Goal: Task Accomplishment & Management: Manage account settings

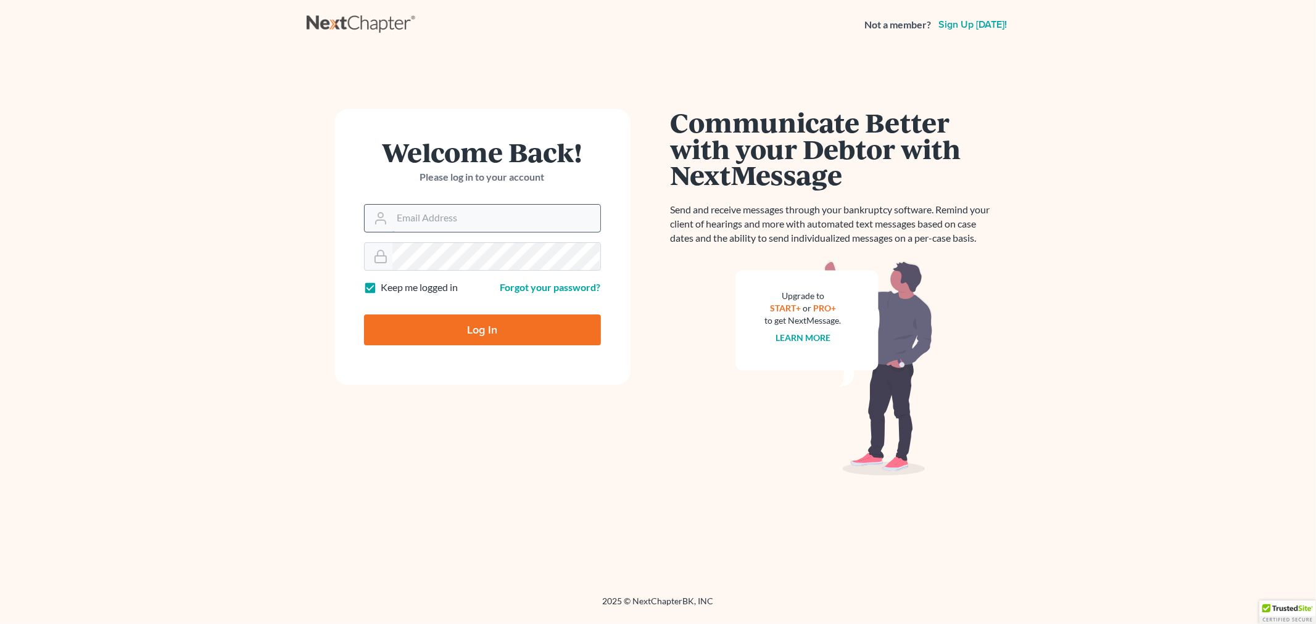
click at [414, 212] on input "Email Address" at bounding box center [496, 218] width 208 height 27
type input "[EMAIL_ADDRESS][DOMAIN_NAME]"
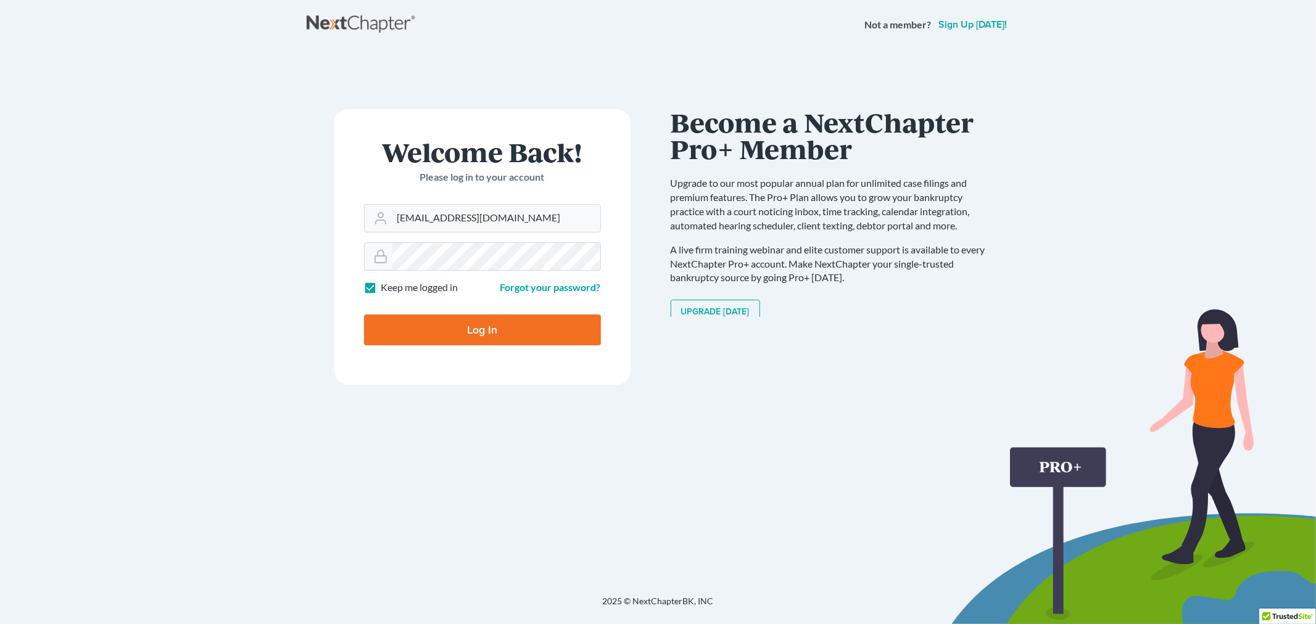
click at [464, 328] on input "Log In" at bounding box center [482, 330] width 237 height 31
type input "Thinking..."
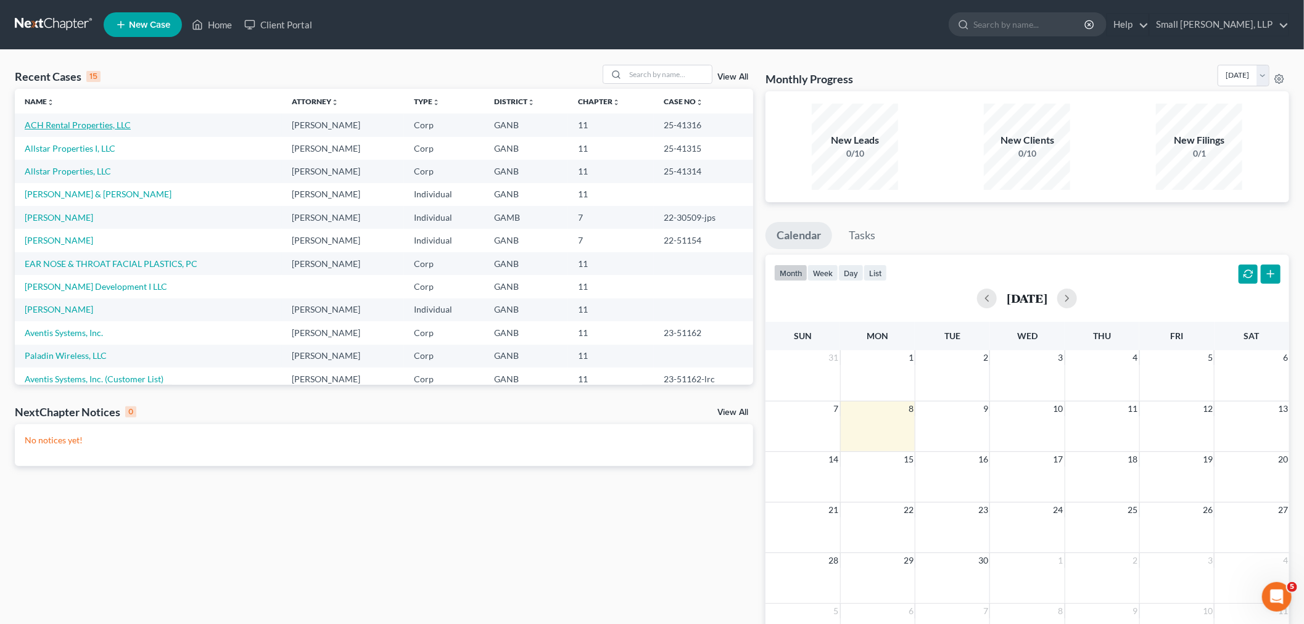
click at [62, 125] on link "ACH Rental Properties, LLC" at bounding box center [78, 125] width 106 height 10
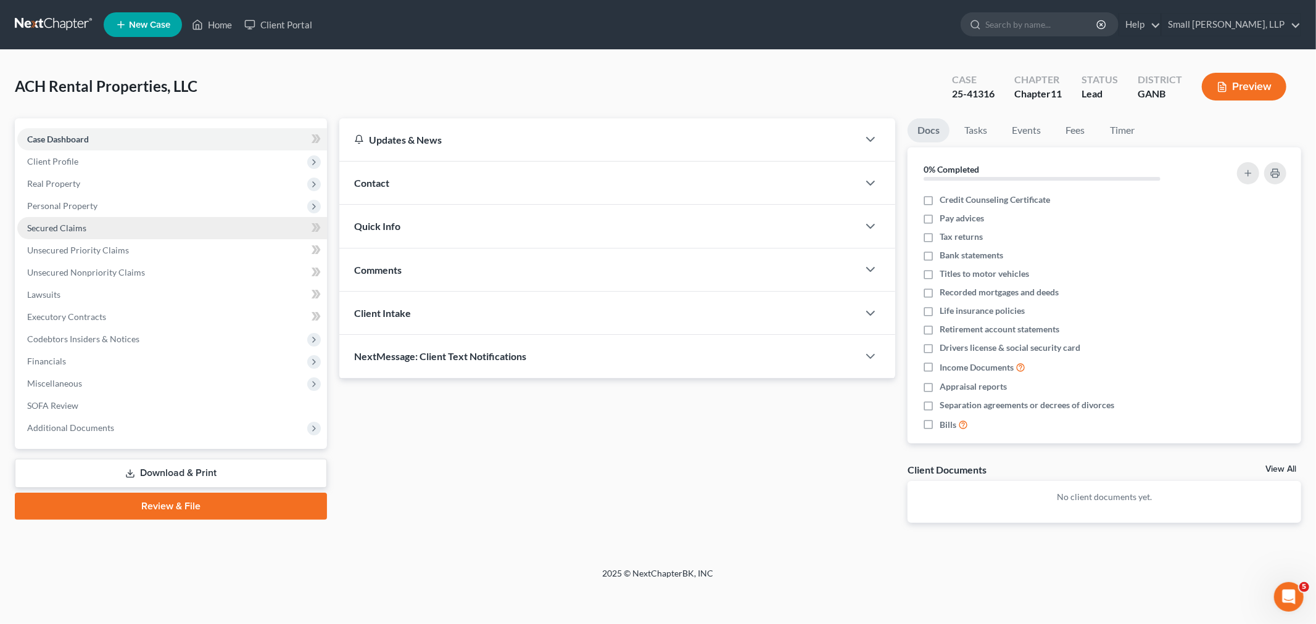
click at [83, 229] on span "Secured Claims" at bounding box center [56, 228] width 59 height 10
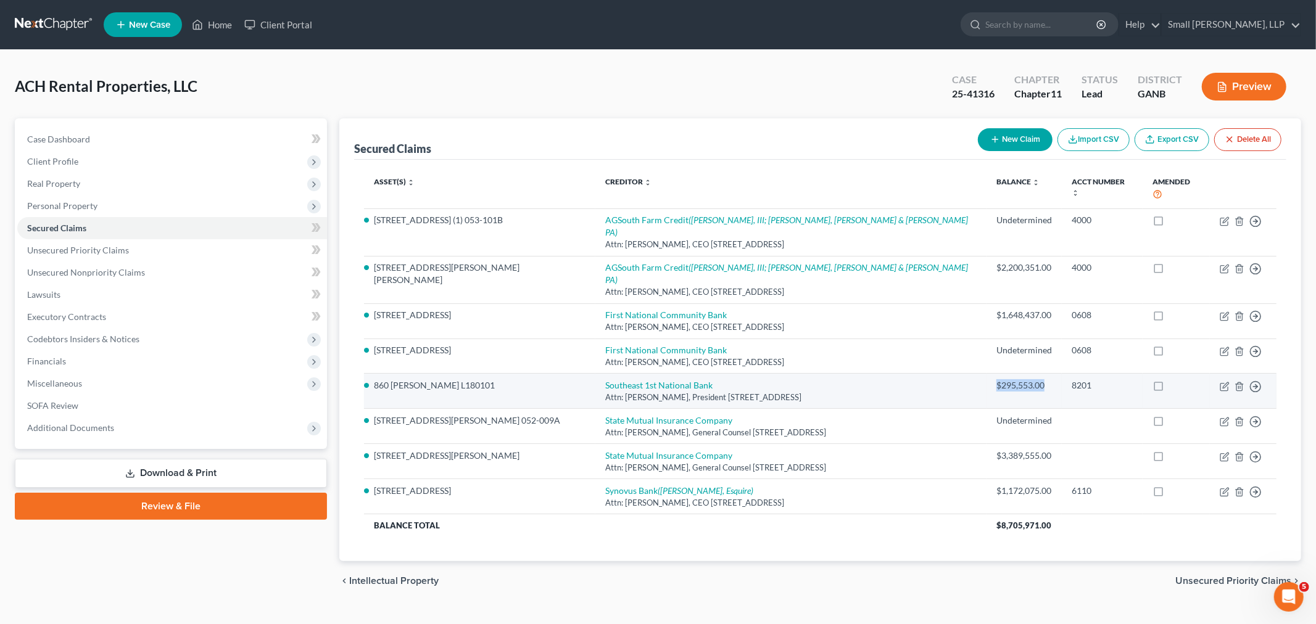
drag, startPoint x: 997, startPoint y: 350, endPoint x: 942, endPoint y: 350, distance: 54.3
click at [986, 374] on td "$295,553.00" at bounding box center [1023, 391] width 75 height 35
copy div "$295,553.00"
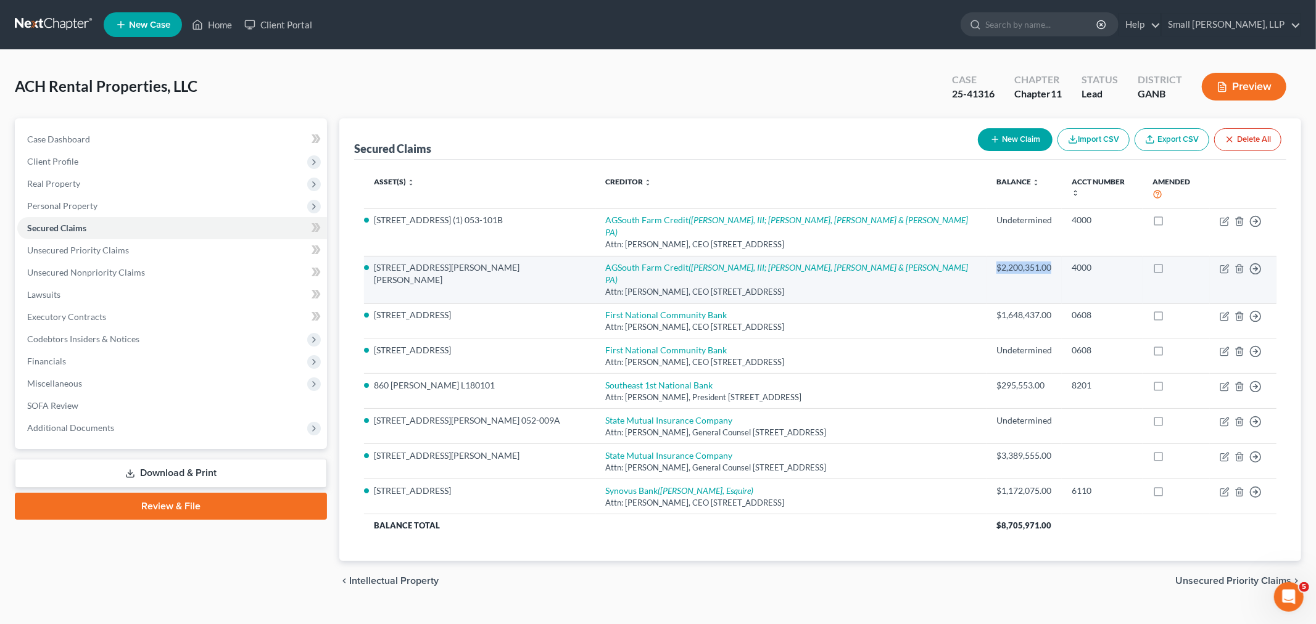
drag, startPoint x: 1004, startPoint y: 243, endPoint x: 945, endPoint y: 243, distance: 59.2
click at [986, 256] on td "$2,200,351.00" at bounding box center [1023, 279] width 75 height 47
copy div "$2,200,351.00"
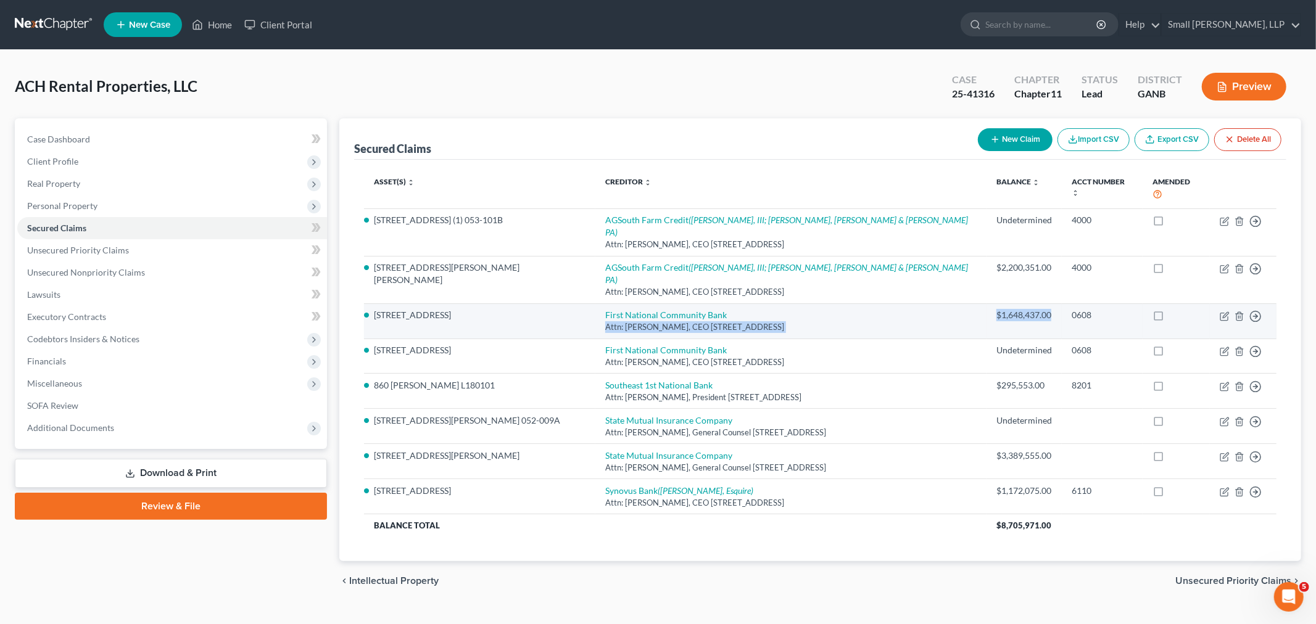
drag, startPoint x: 1008, startPoint y: 282, endPoint x: 938, endPoint y: 282, distance: 70.3
click at [938, 303] on tr "5617 Rockmart Road SE K18-189A First National Community Bank Attn: Ryan P. Earn…" at bounding box center [820, 320] width 912 height 35
click at [996, 309] on div "$1,648,437.00" at bounding box center [1024, 315] width 56 height 12
click at [1003, 309] on div "$1,648,437.00" at bounding box center [1024, 315] width 56 height 12
click at [1007, 309] on div "$1,648,437.00" at bounding box center [1024, 315] width 56 height 12
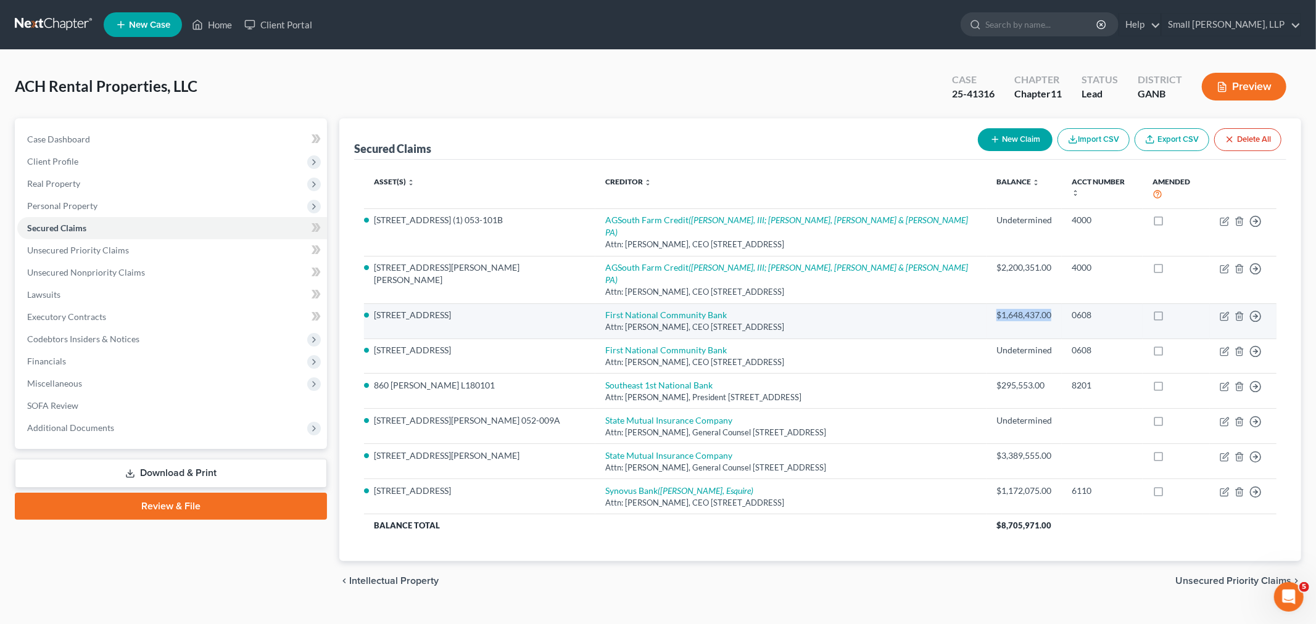
drag, startPoint x: 1004, startPoint y: 279, endPoint x: 942, endPoint y: 279, distance: 62.3
click at [986, 303] on td "$1,648,437.00" at bounding box center [1023, 320] width 75 height 35
copy div "$1,648,437.00"
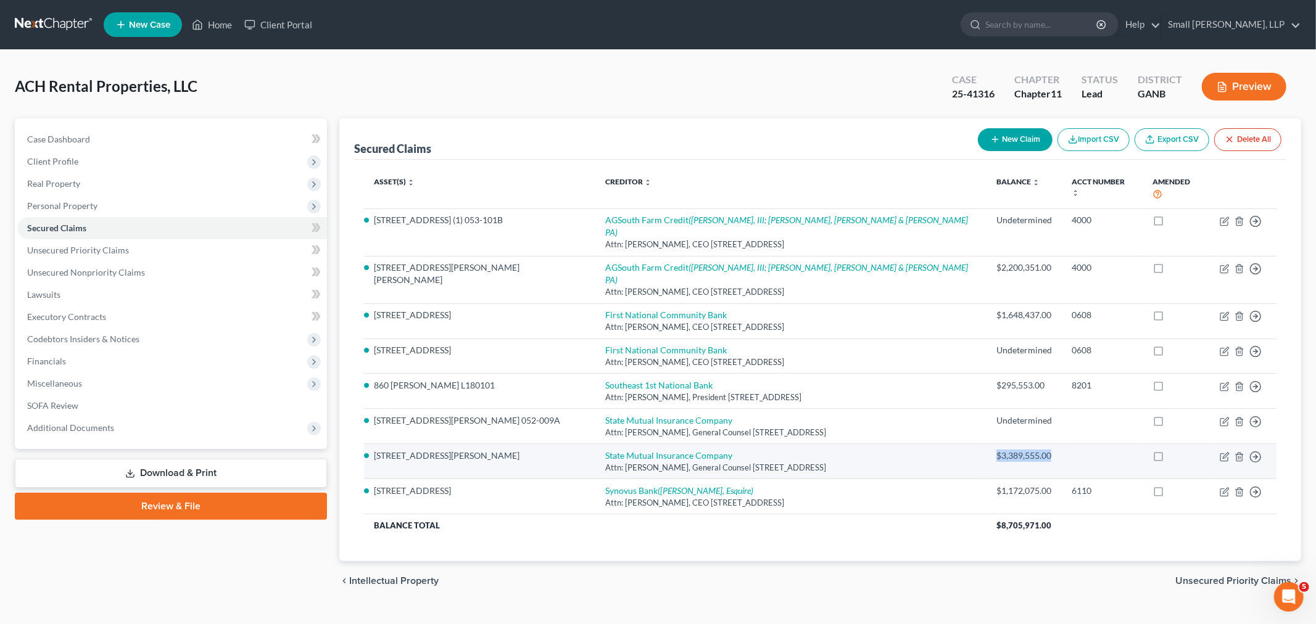
drag, startPoint x: 1004, startPoint y: 421, endPoint x: 948, endPoint y: 422, distance: 56.1
click at [986, 444] on td "$3,389,555.00" at bounding box center [1023, 461] width 75 height 35
copy div "$3,389,555.00"
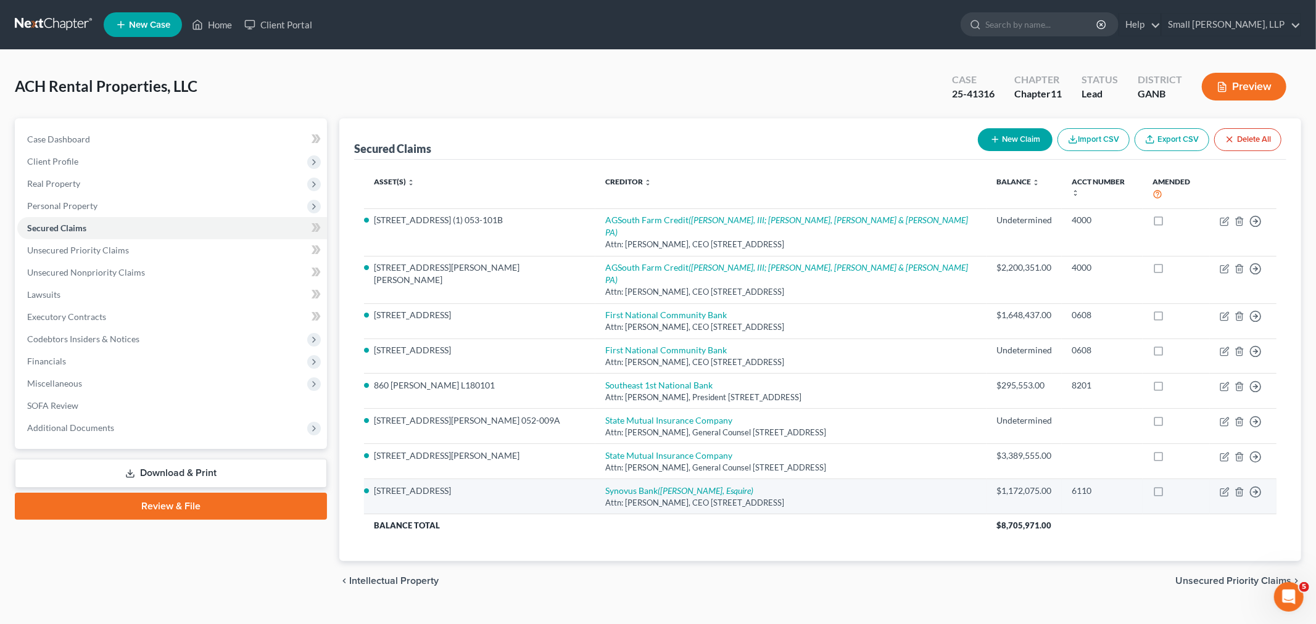
click at [996, 485] on div "$1,172,075.00" at bounding box center [1024, 491] width 56 height 12
click at [1000, 485] on div "$1,172,075.00" at bounding box center [1024, 491] width 56 height 12
drag, startPoint x: 1004, startPoint y: 454, endPoint x: 946, endPoint y: 455, distance: 58.0
click at [986, 479] on td "$1,172,075.00" at bounding box center [1023, 496] width 75 height 35
copy div "$1,172,075.00"
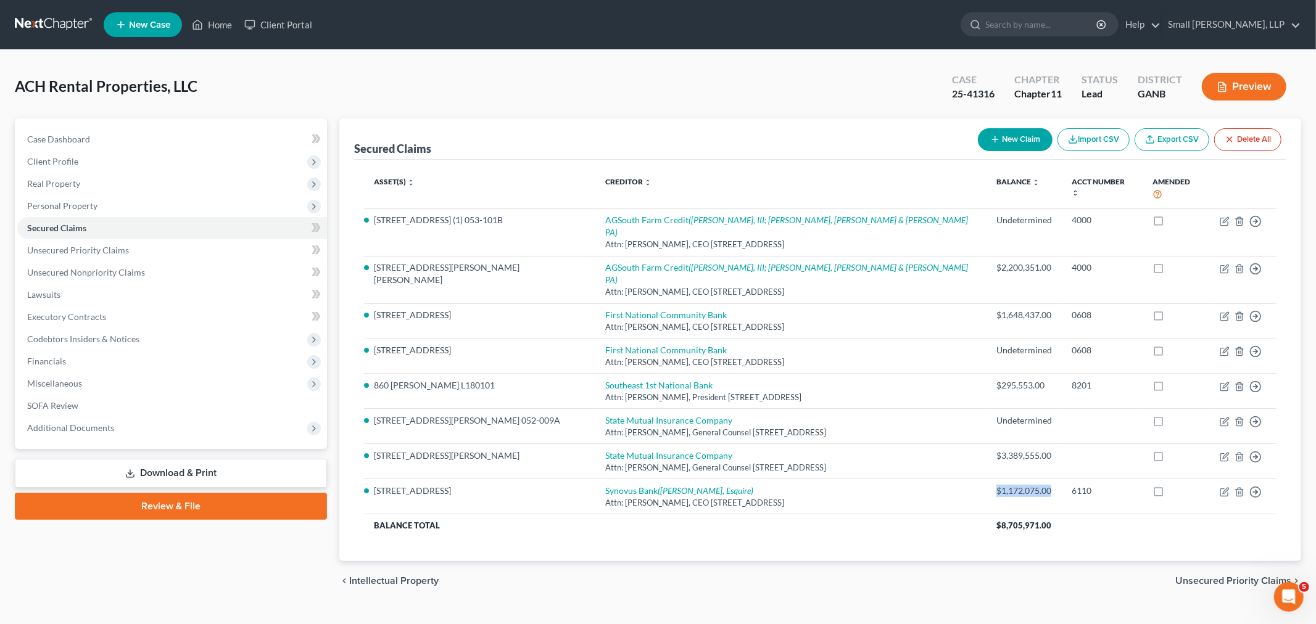
click at [41, 23] on link at bounding box center [54, 25] width 79 height 22
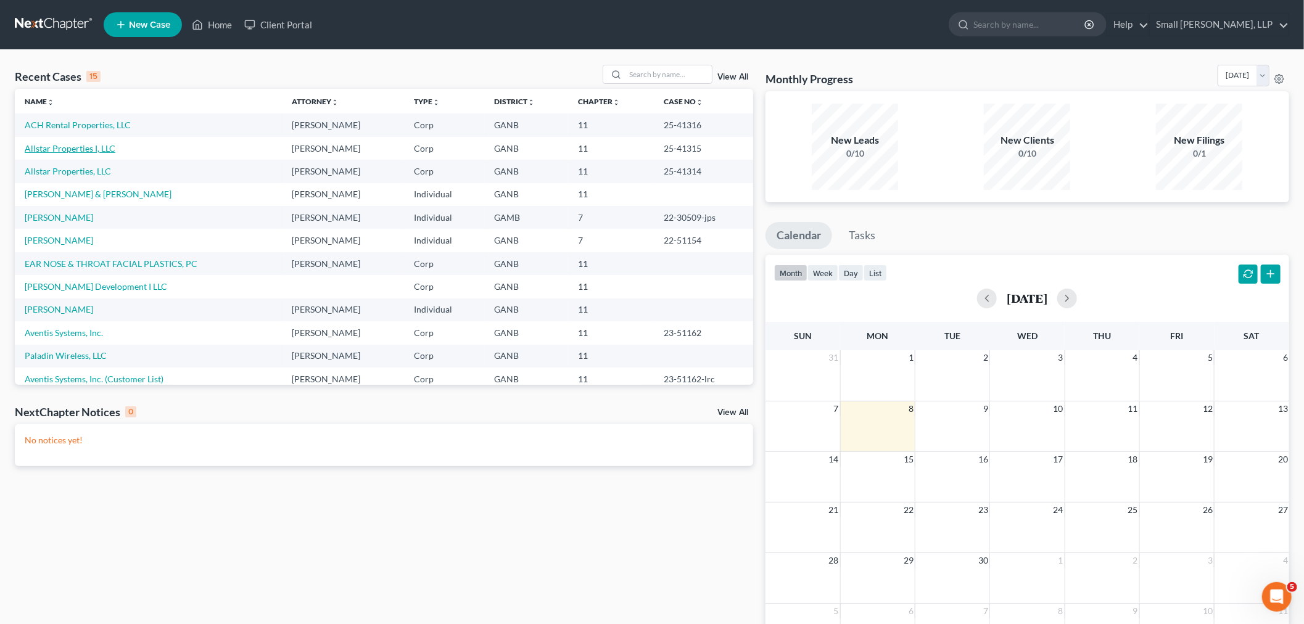
click at [62, 150] on link "Allstar Properties I, LLC" at bounding box center [70, 148] width 91 height 10
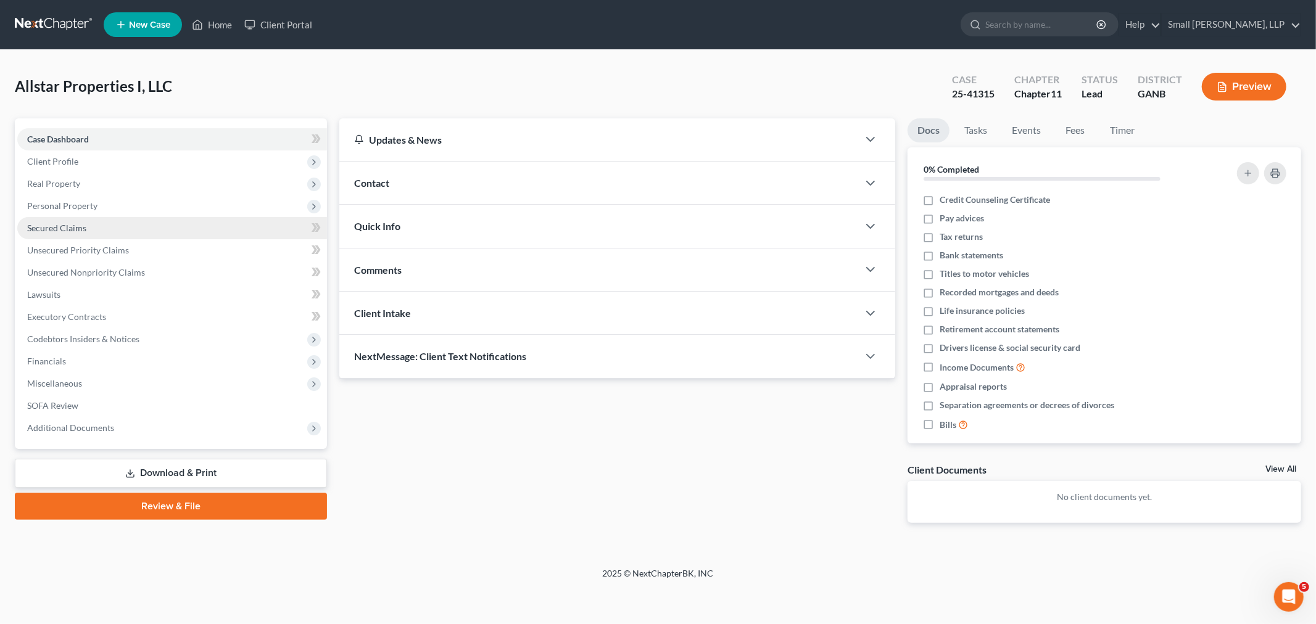
click at [56, 228] on span "Secured Claims" at bounding box center [56, 228] width 59 height 10
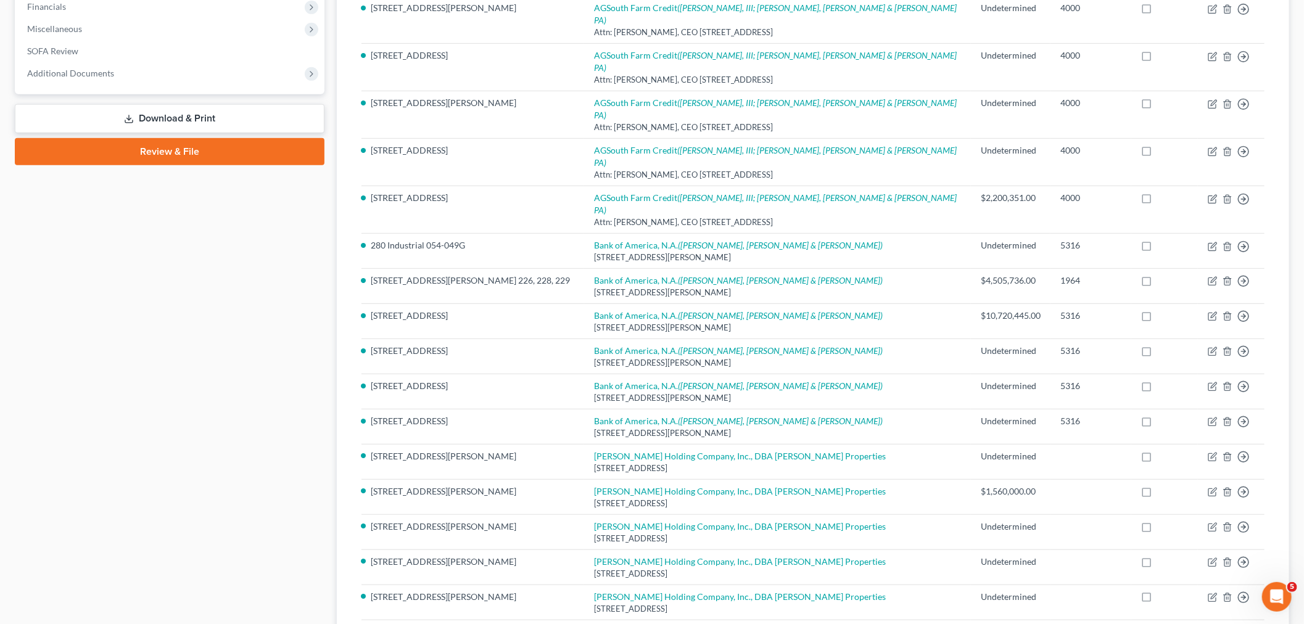
scroll to position [366, 0]
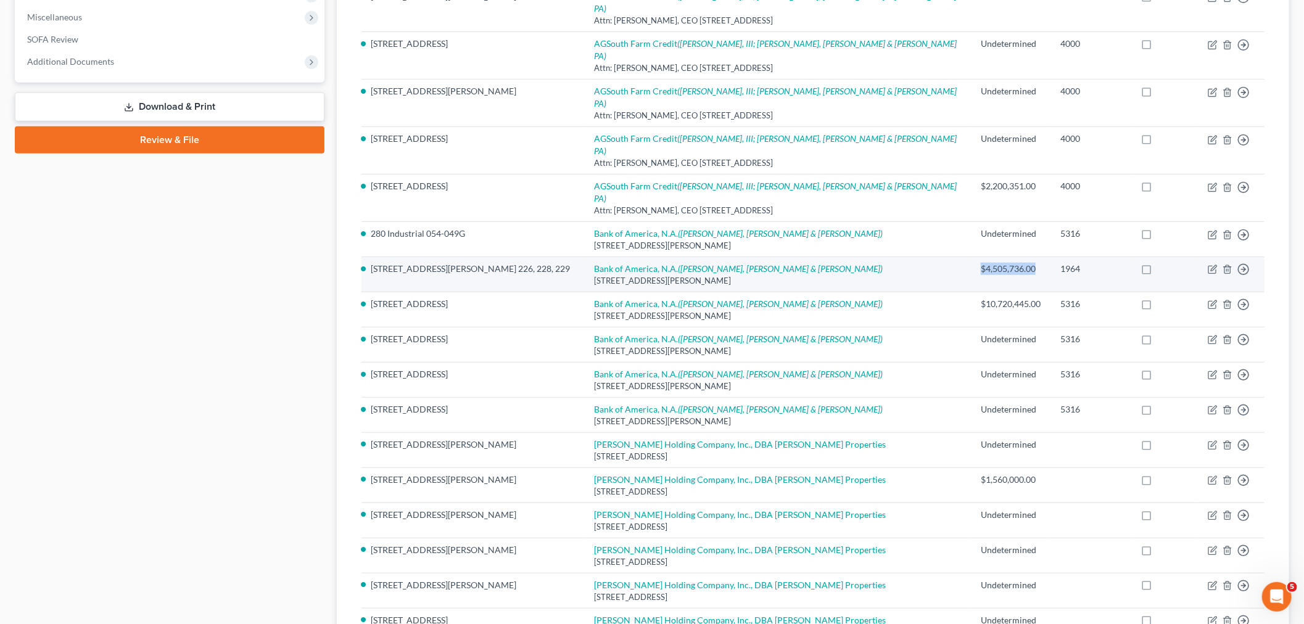
drag, startPoint x: 990, startPoint y: 159, endPoint x: 932, endPoint y: 159, distance: 58.0
click at [981, 263] on div "$4,505,736.00" at bounding box center [1011, 269] width 60 height 12
copy div "$4,505,736.00"
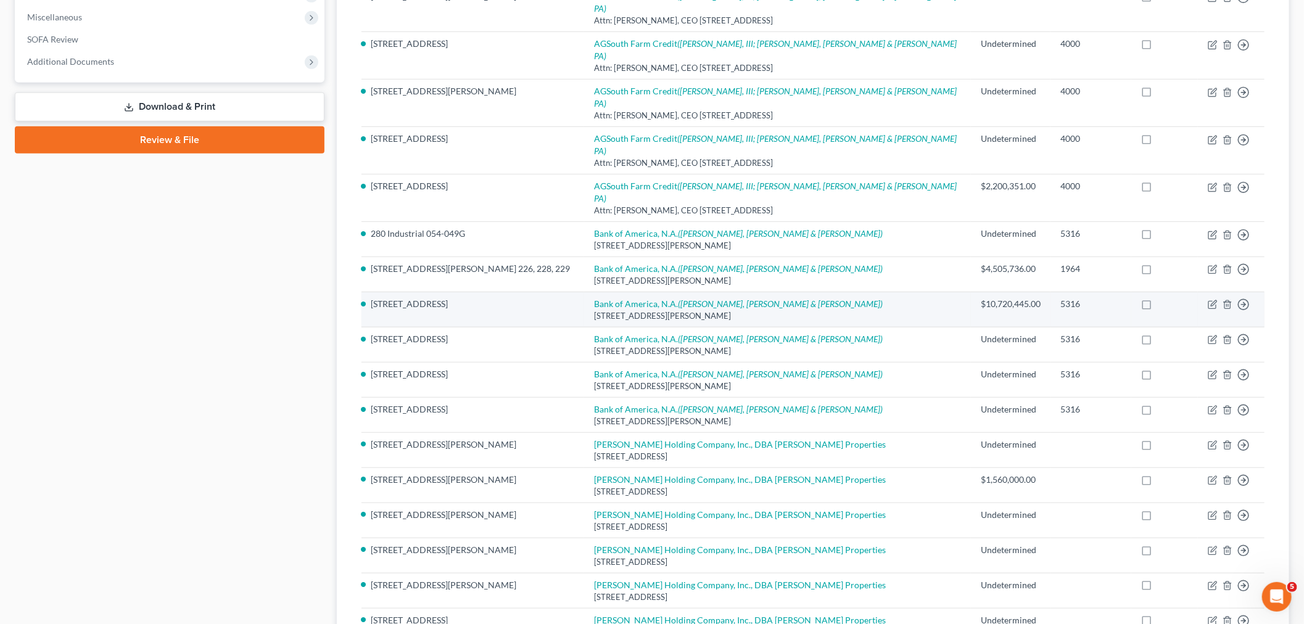
click at [971, 292] on td "$10,720,445.00" at bounding box center [1011, 309] width 80 height 35
drag, startPoint x: 990, startPoint y: 192, endPoint x: 929, endPoint y: 192, distance: 61.1
click at [971, 292] on td "$10,720,445.00" at bounding box center [1011, 309] width 80 height 35
copy div "$10,720,445.00"
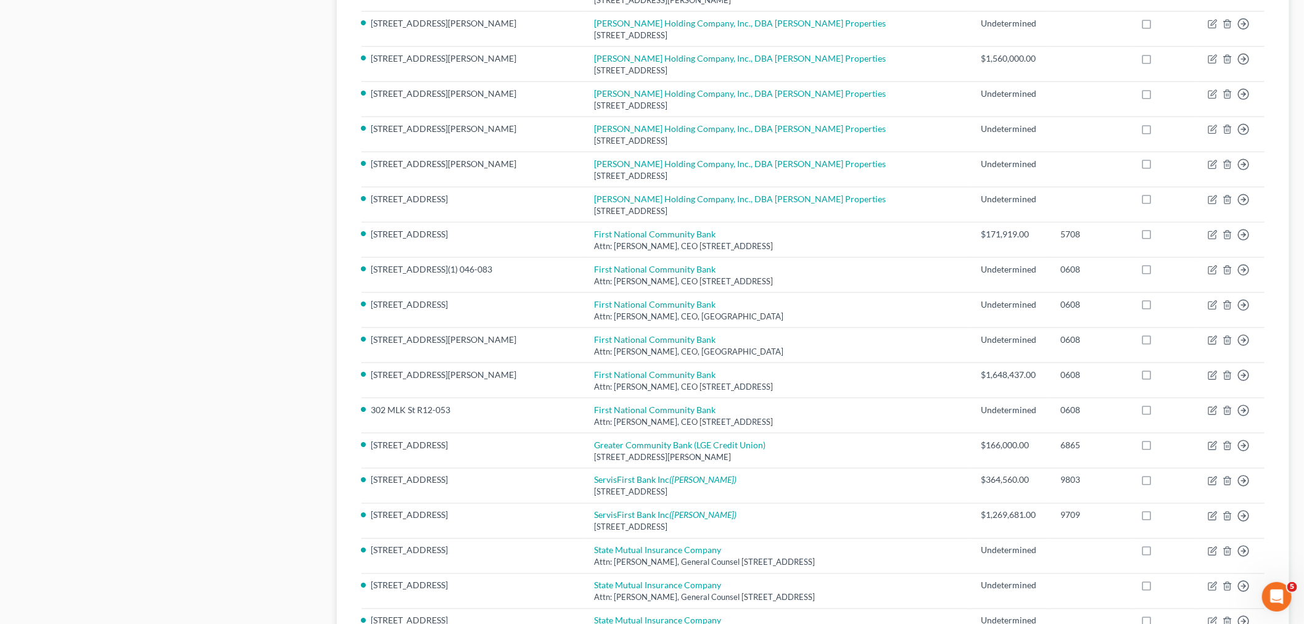
scroll to position [791, 0]
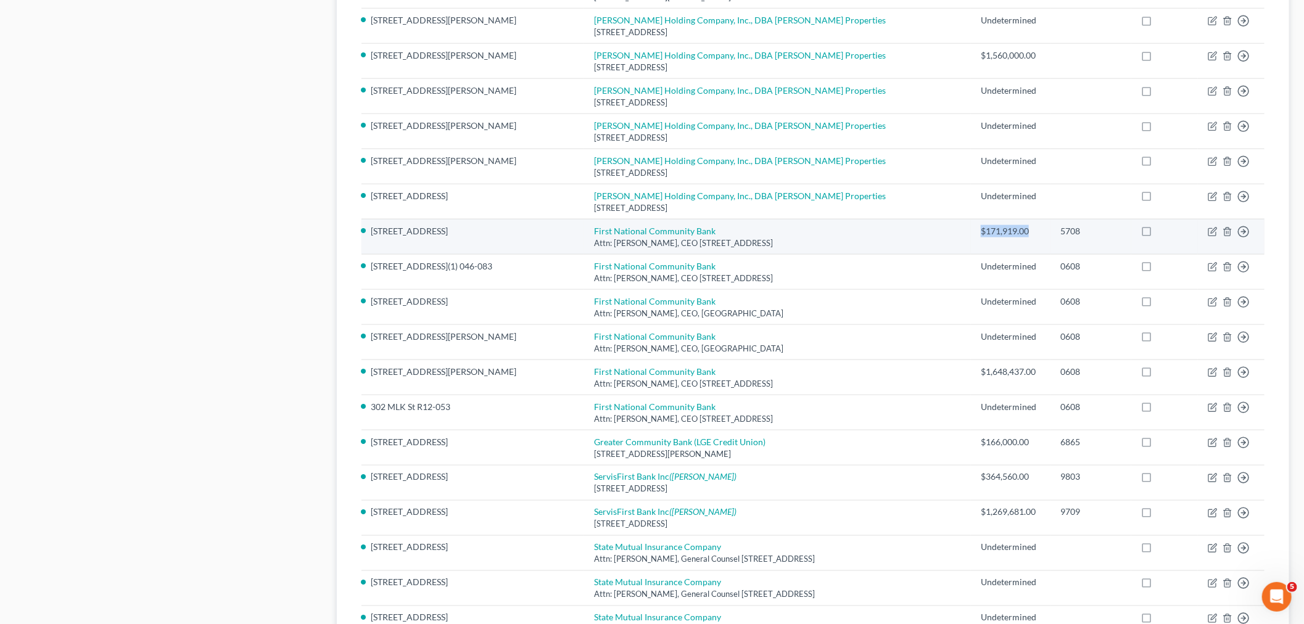
drag, startPoint x: 977, startPoint y: 122, endPoint x: 933, endPoint y: 122, distance: 44.4
click at [981, 225] on div "$171,919.00" at bounding box center [1011, 231] width 60 height 12
copy div "$171,919.00"
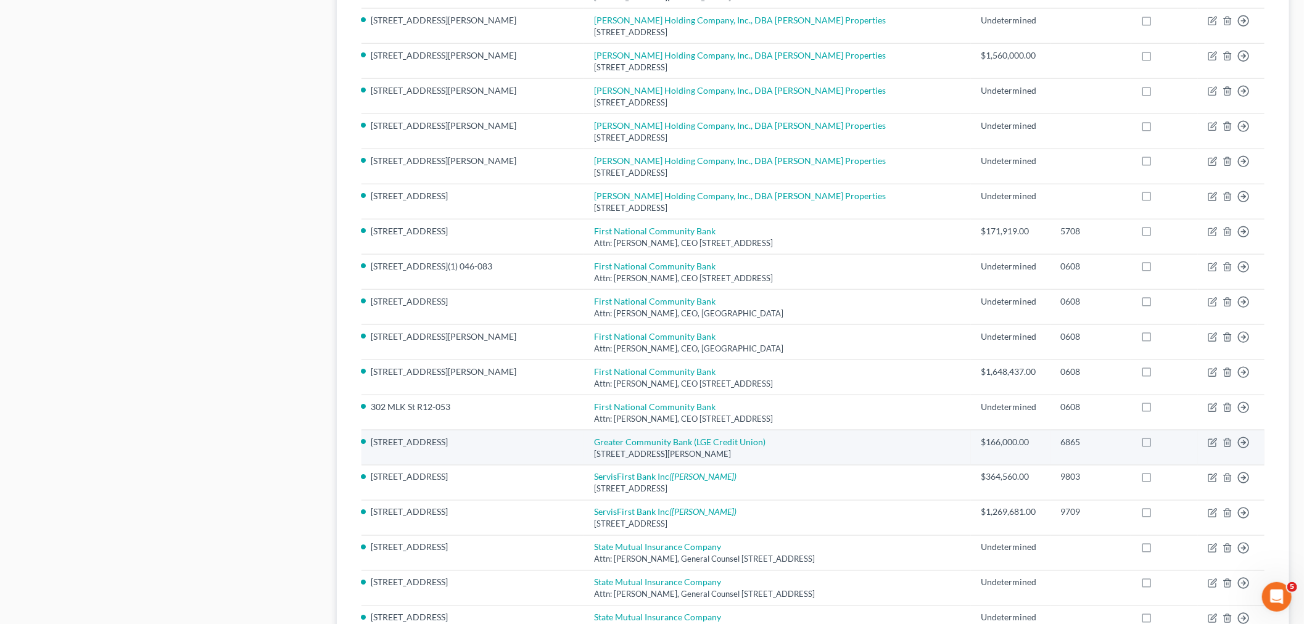
click at [981, 436] on div "$166,000.00" at bounding box center [1011, 442] width 60 height 12
drag, startPoint x: 983, startPoint y: 331, endPoint x: 929, endPoint y: 331, distance: 54.3
click at [971, 430] on td "$166,000.00" at bounding box center [1011, 447] width 80 height 35
copy div "$166,000.00"
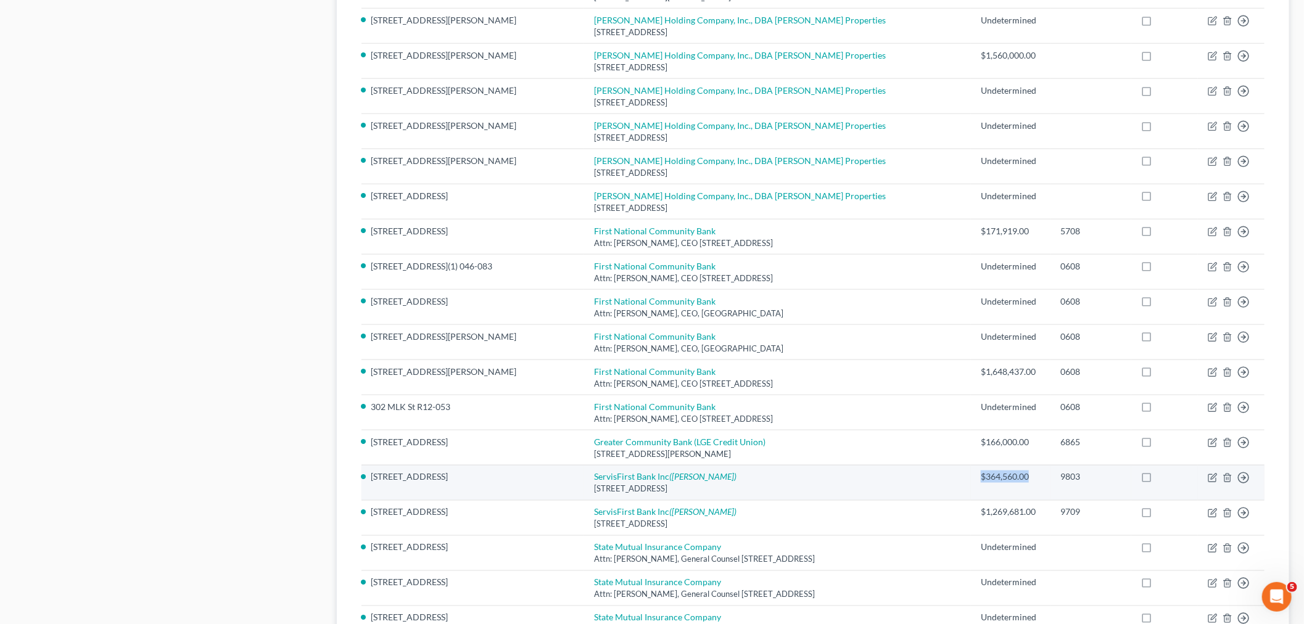
drag, startPoint x: 978, startPoint y: 371, endPoint x: 930, endPoint y: 371, distance: 48.1
click at [981, 471] on div "$364,560.00" at bounding box center [1011, 477] width 60 height 12
copy div "$364,560.00"
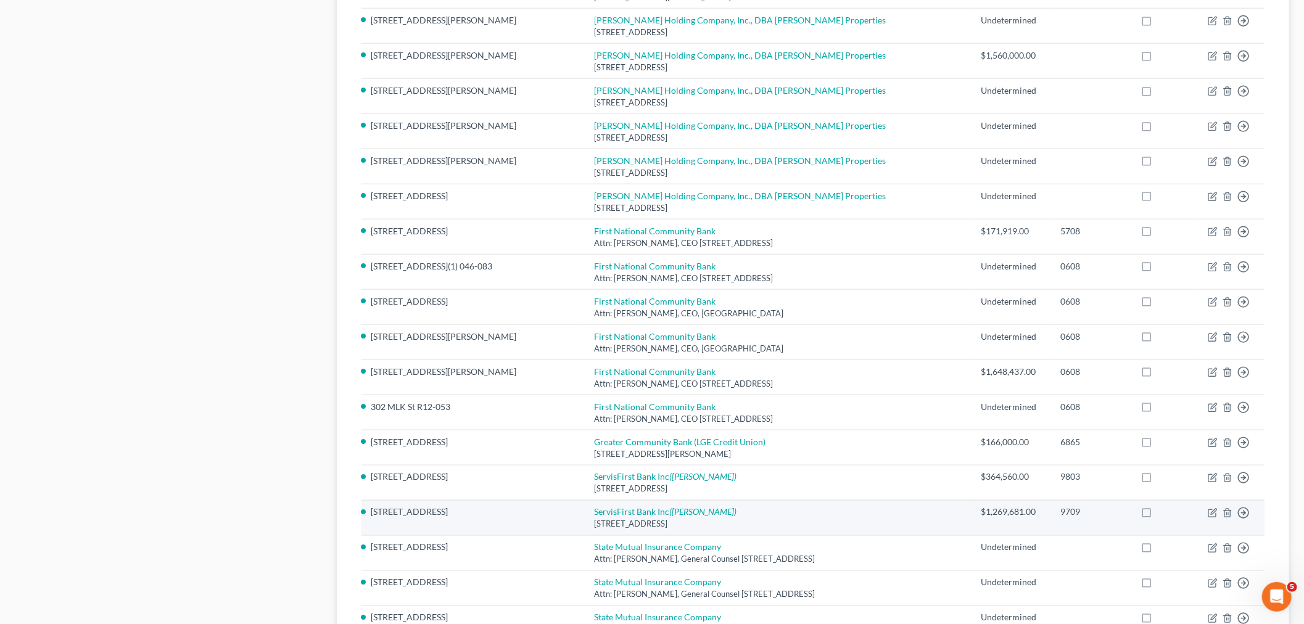
click at [981, 506] on div "$1,269,681.00" at bounding box center [1011, 512] width 60 height 12
drag, startPoint x: 983, startPoint y: 404, endPoint x: 975, endPoint y: 404, distance: 8.0
click at [981, 506] on div "$1,269,681.00" at bounding box center [1011, 512] width 60 height 12
drag, startPoint x: 985, startPoint y: 404, endPoint x: 928, endPoint y: 404, distance: 57.4
click at [971, 500] on td "$1,269,681.00" at bounding box center [1011, 517] width 80 height 35
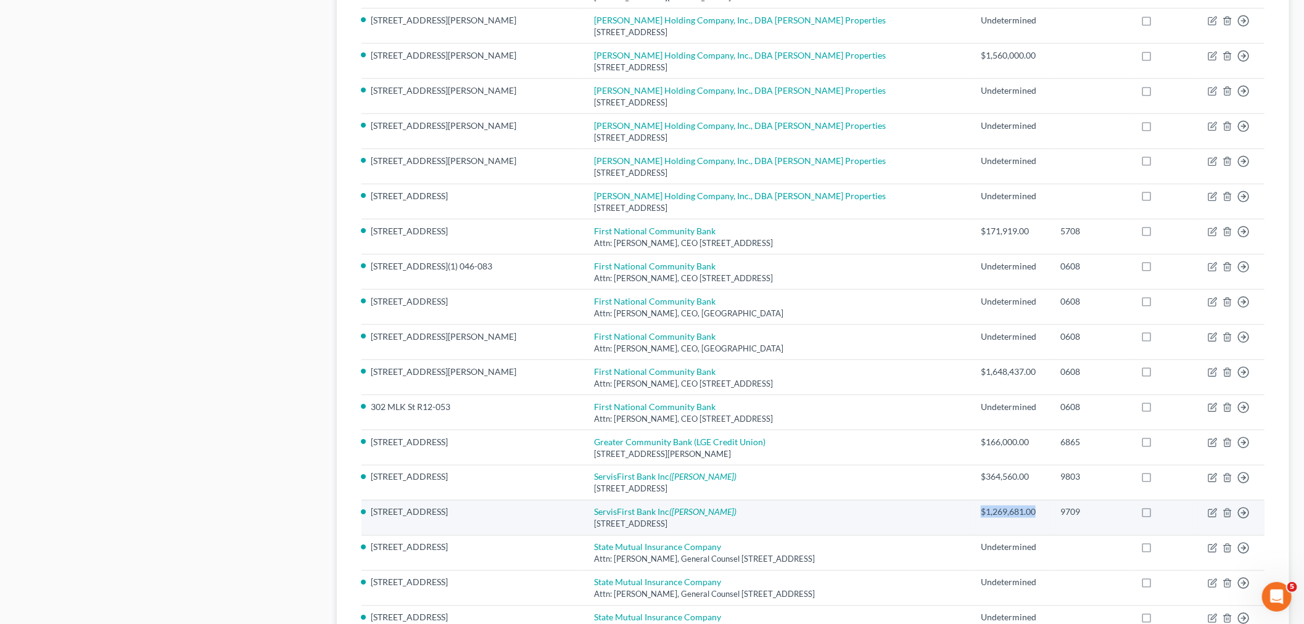
copy div "$1,269,681.00"
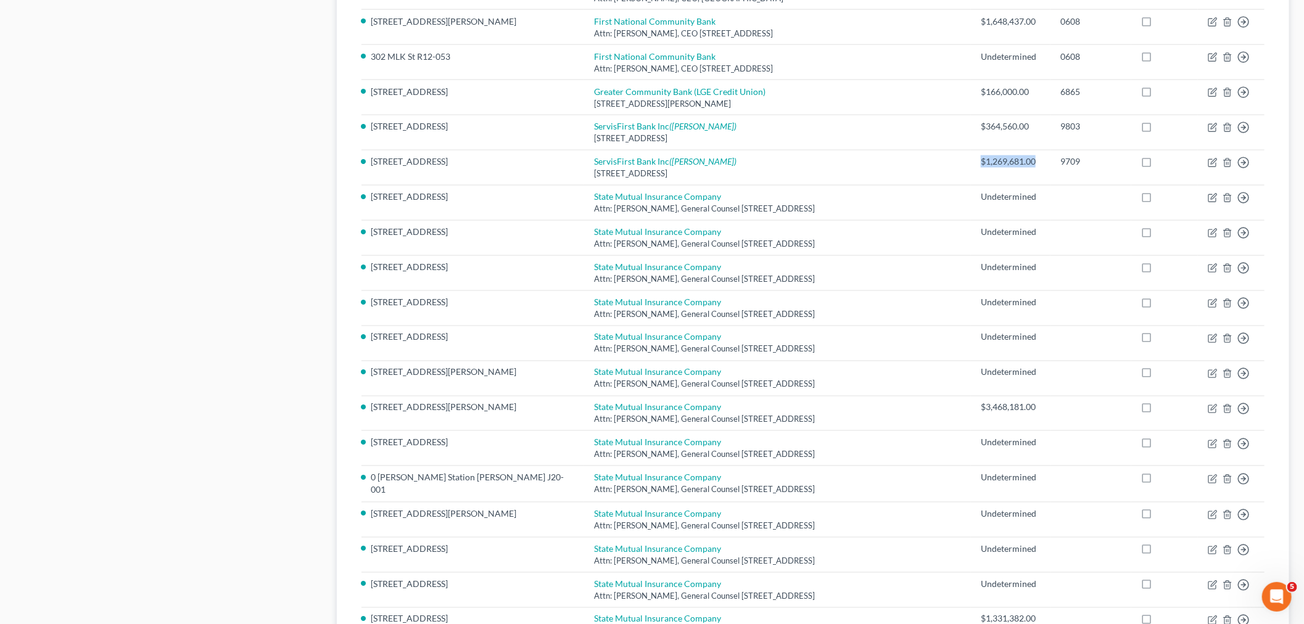
scroll to position [1163, 0]
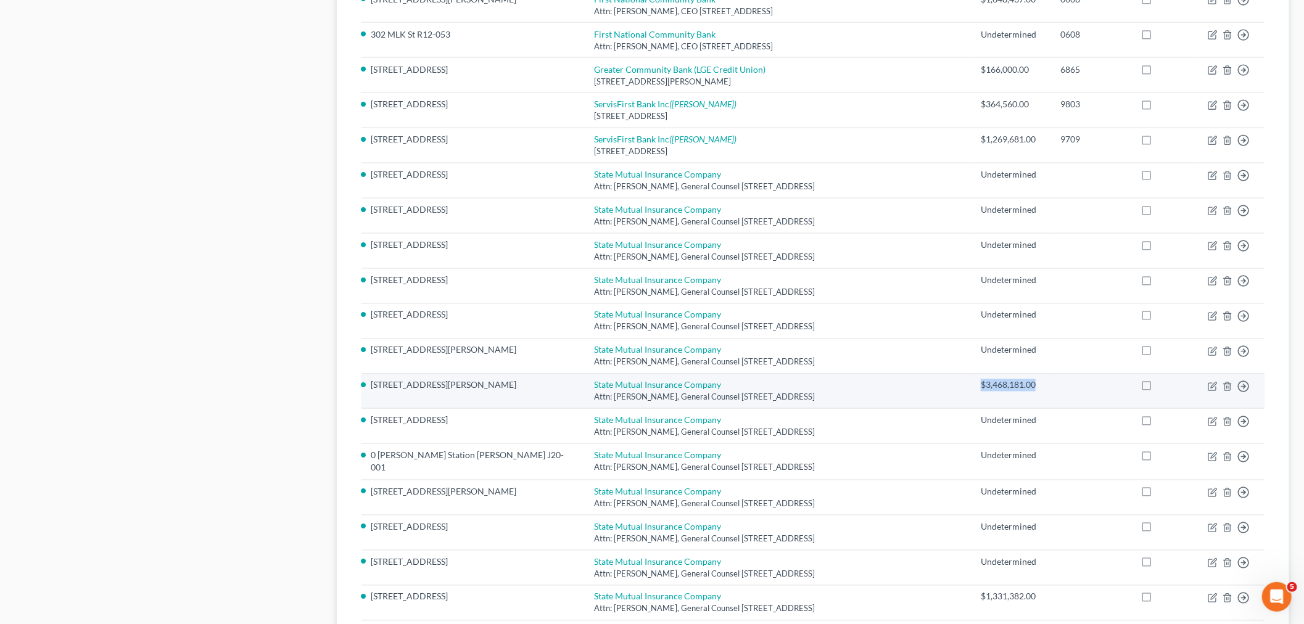
drag, startPoint x: 985, startPoint y: 276, endPoint x: 925, endPoint y: 282, distance: 60.1
click at [971, 374] on td "$3,468,181.00" at bounding box center [1011, 391] width 80 height 35
copy div "$3,468,181.00"
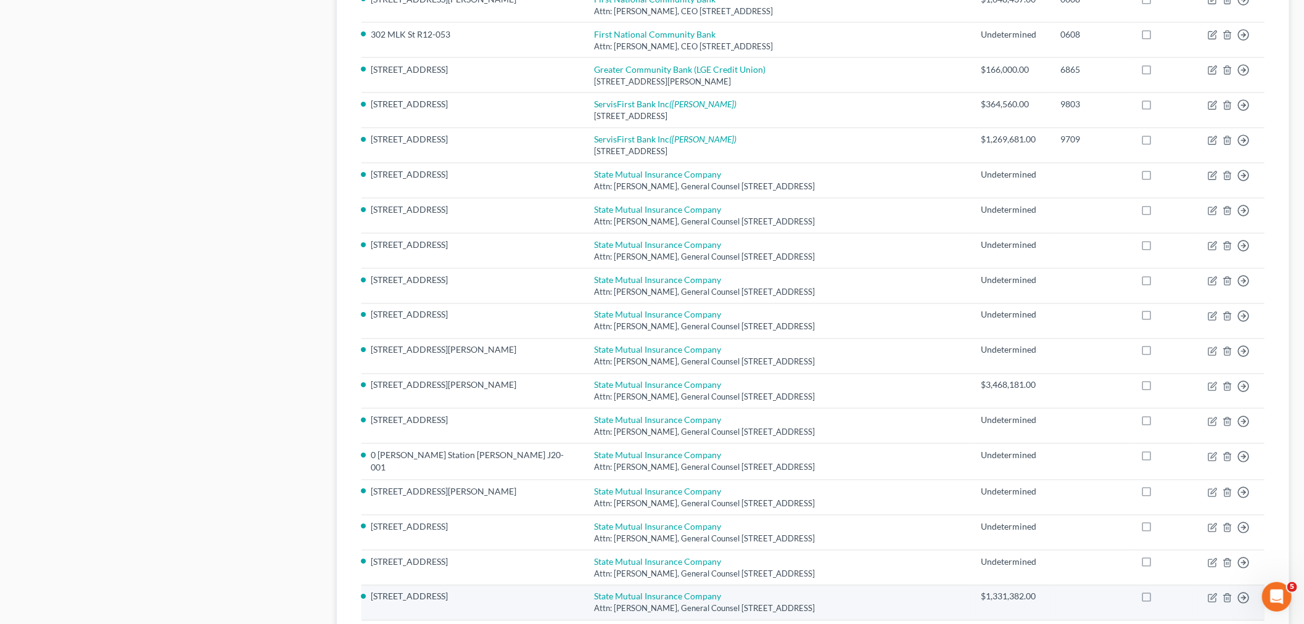
click at [981, 591] on div "$1,331,382.00" at bounding box center [1011, 597] width 60 height 12
drag, startPoint x: 989, startPoint y: 485, endPoint x: 928, endPoint y: 485, distance: 60.4
click at [971, 585] on td "$1,331,382.00" at bounding box center [1011, 602] width 80 height 35
copy div "$1,331,382.00"
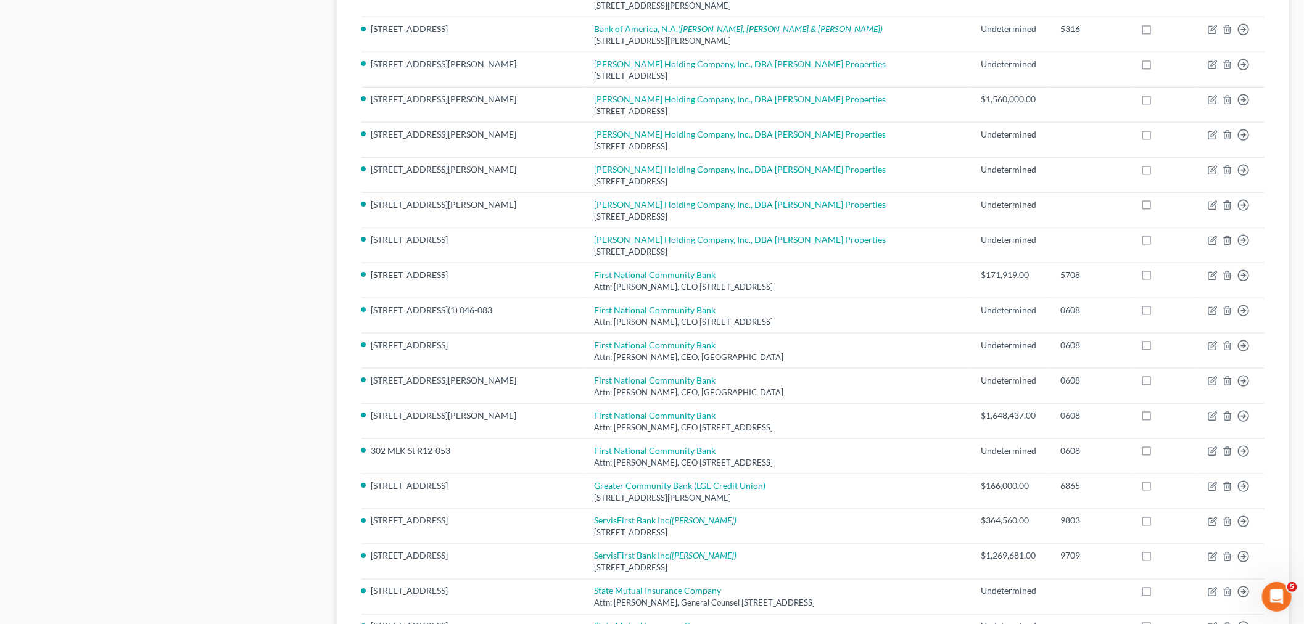
scroll to position [0, 0]
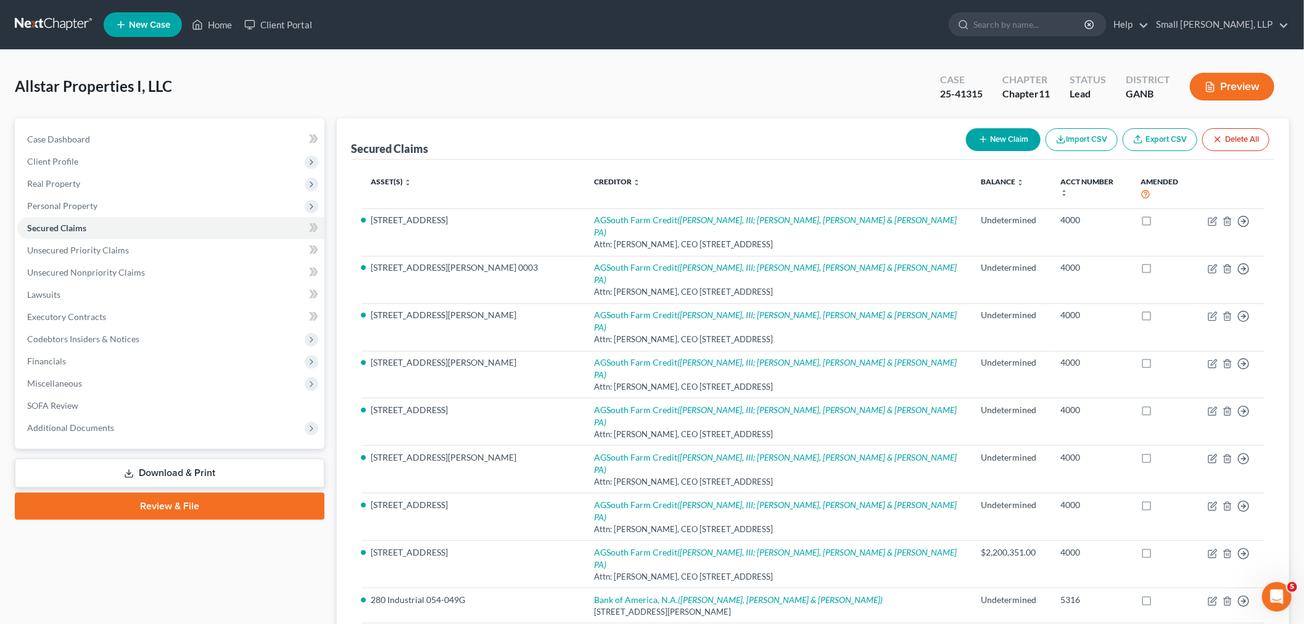
click at [50, 20] on link at bounding box center [54, 25] width 79 height 22
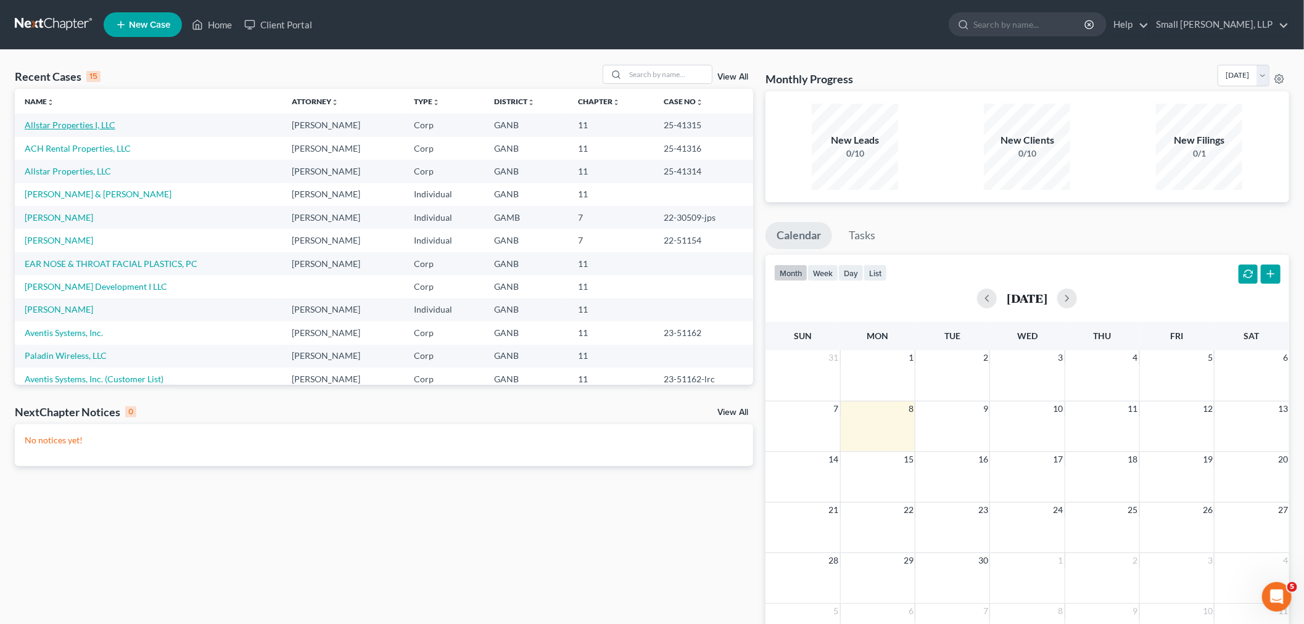
click at [57, 126] on link "Allstar Properties I, LLC" at bounding box center [70, 125] width 91 height 10
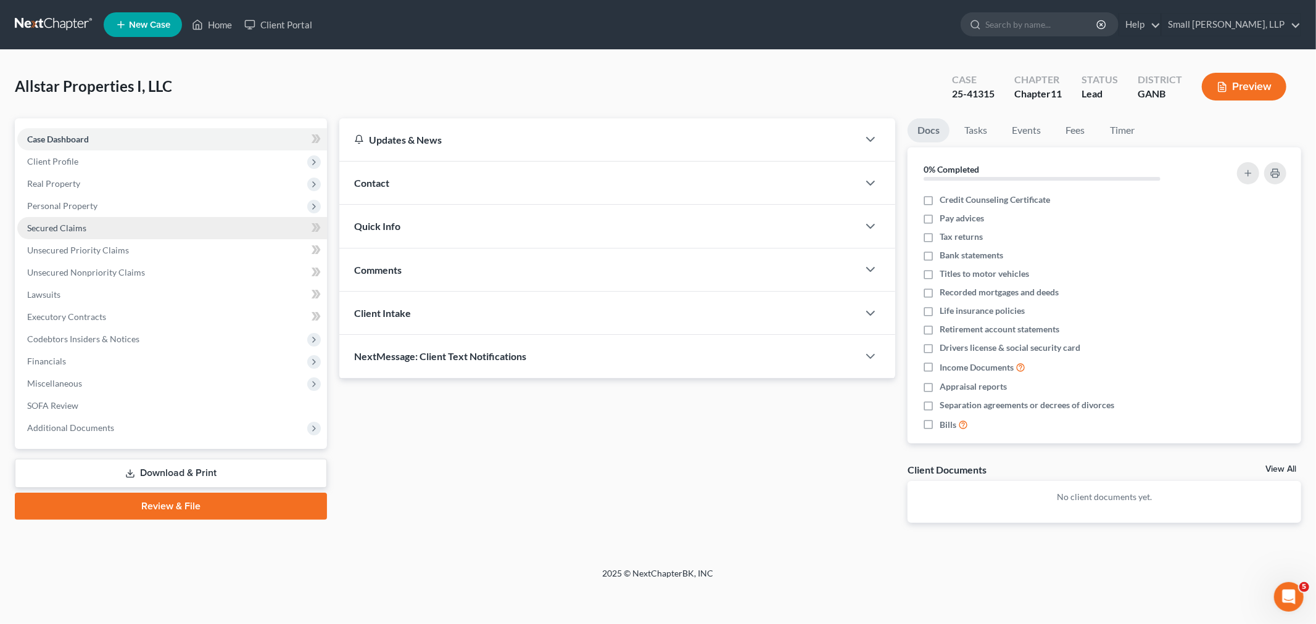
click at [77, 226] on span "Secured Claims" at bounding box center [56, 228] width 59 height 10
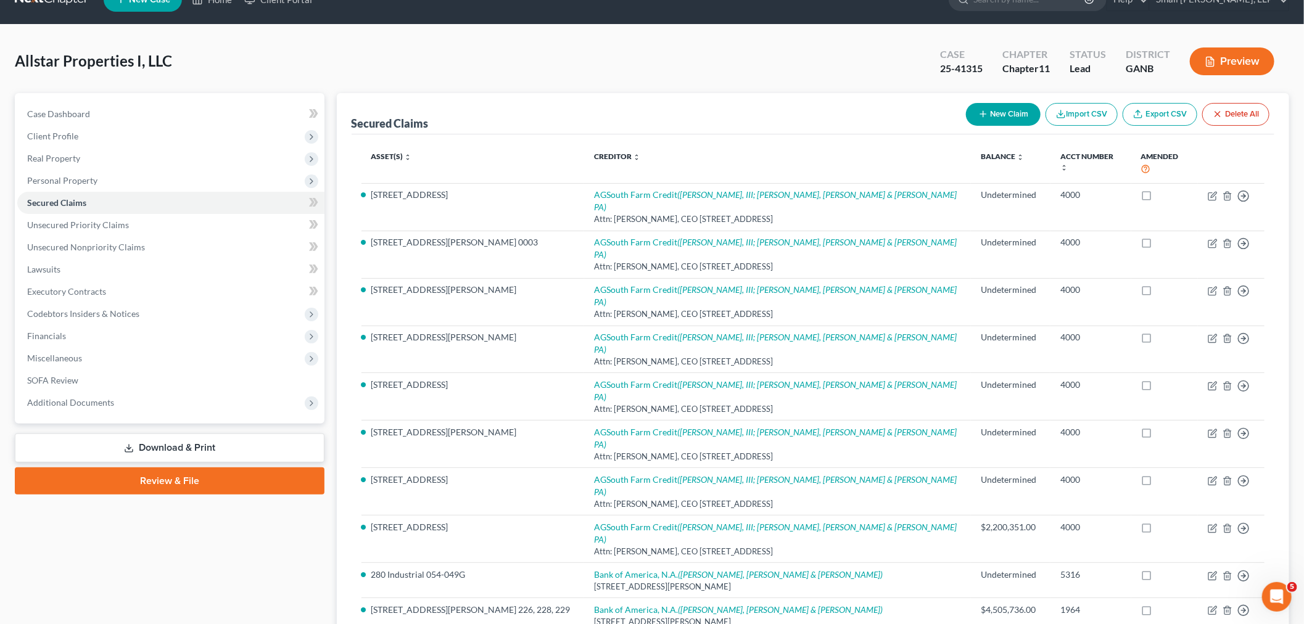
scroll to position [7, 0]
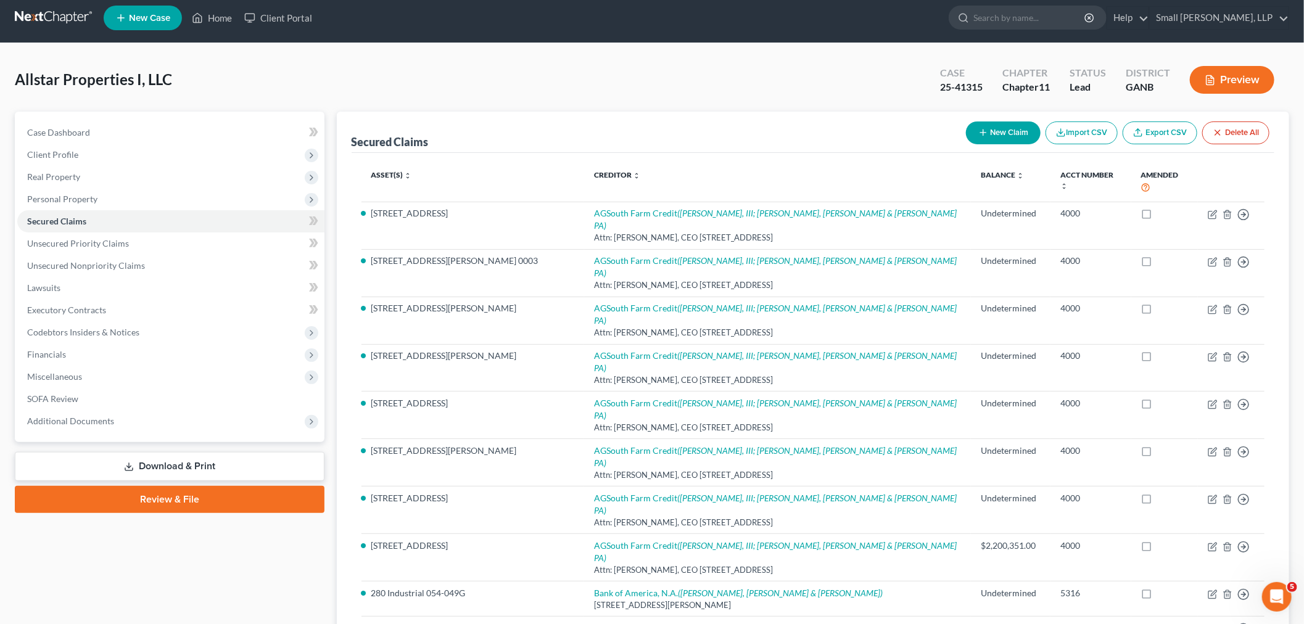
click at [50, 21] on link at bounding box center [54, 18] width 79 height 22
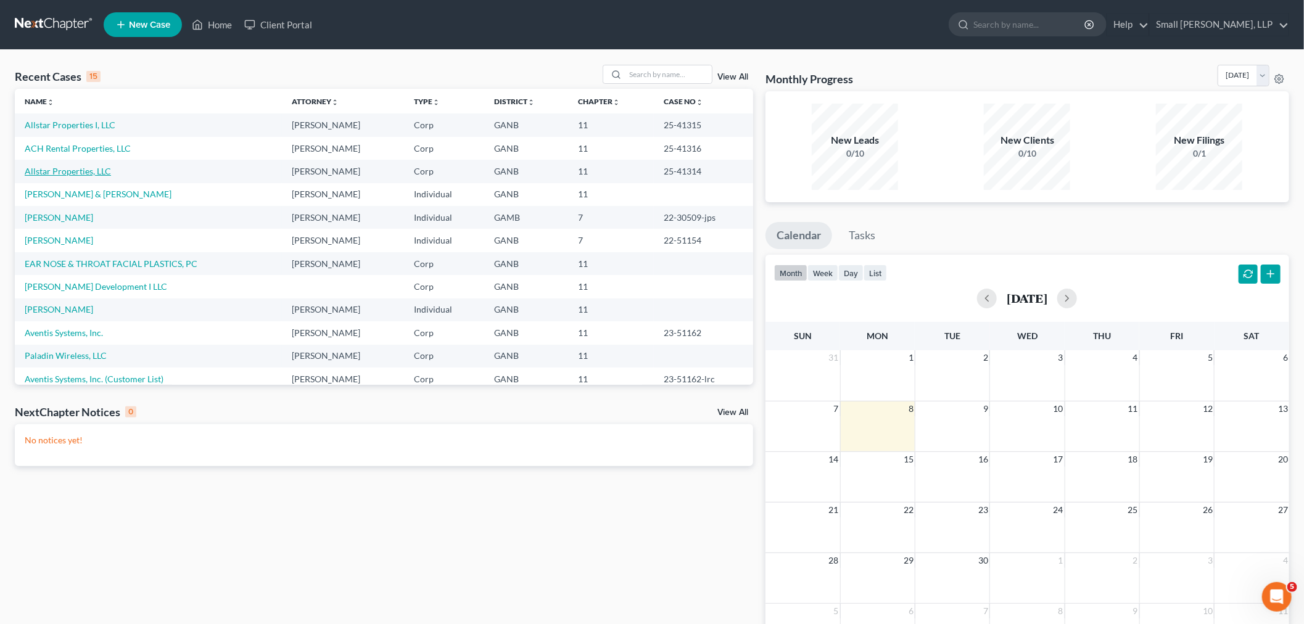
click at [67, 171] on link "Allstar Properties, LLC" at bounding box center [68, 171] width 86 height 10
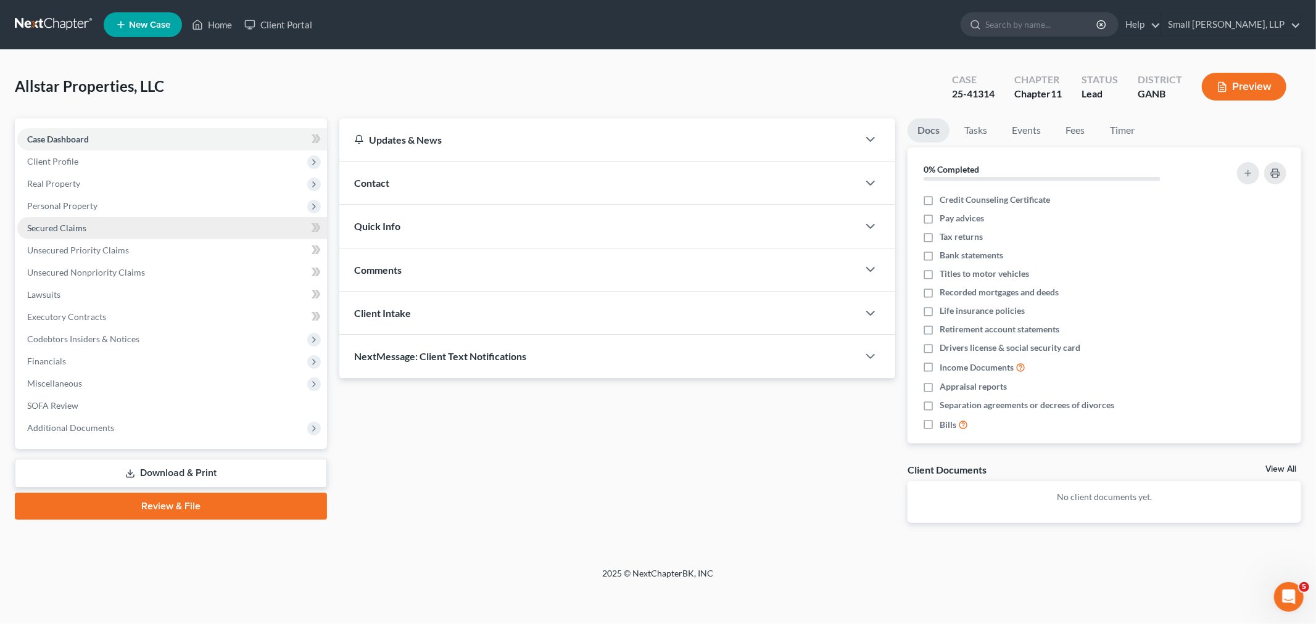
click at [60, 229] on span "Secured Claims" at bounding box center [56, 228] width 59 height 10
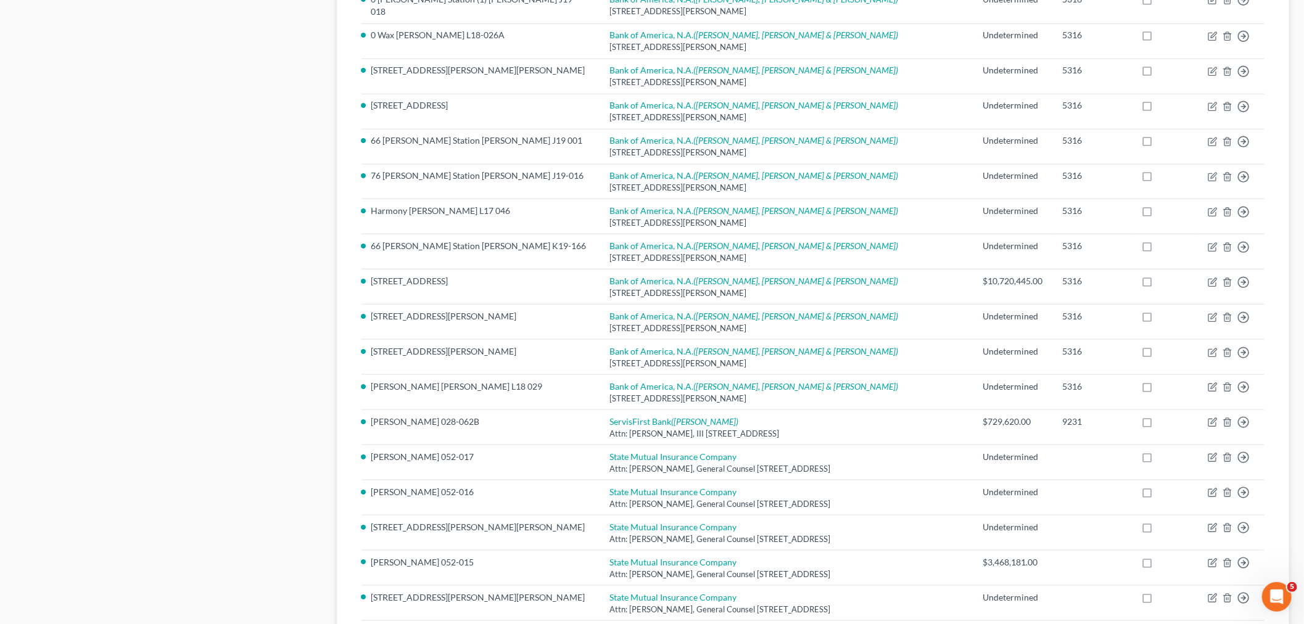
scroll to position [728, 0]
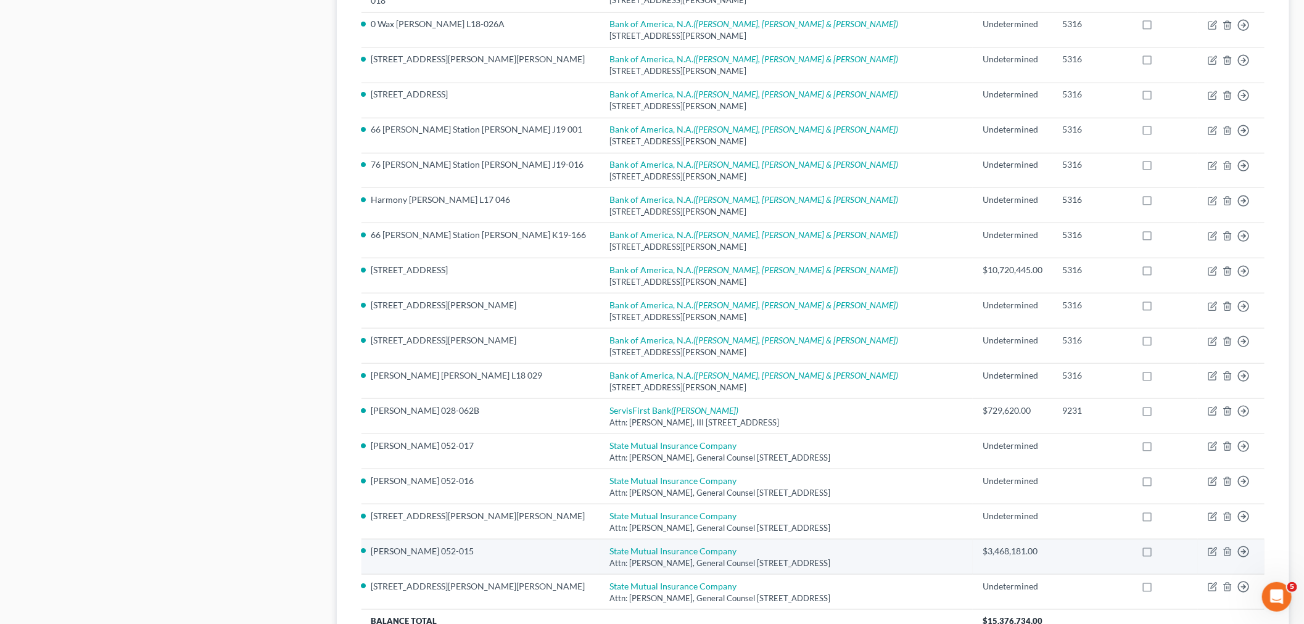
click at [983, 545] on div "$3,468,181.00" at bounding box center [1013, 551] width 60 height 12
drag, startPoint x: 982, startPoint y: 468, endPoint x: 915, endPoint y: 466, distance: 67.2
click at [973, 540] on td "$3,468,181.00" at bounding box center [1013, 557] width 80 height 35
copy div "$3,468,181.00"
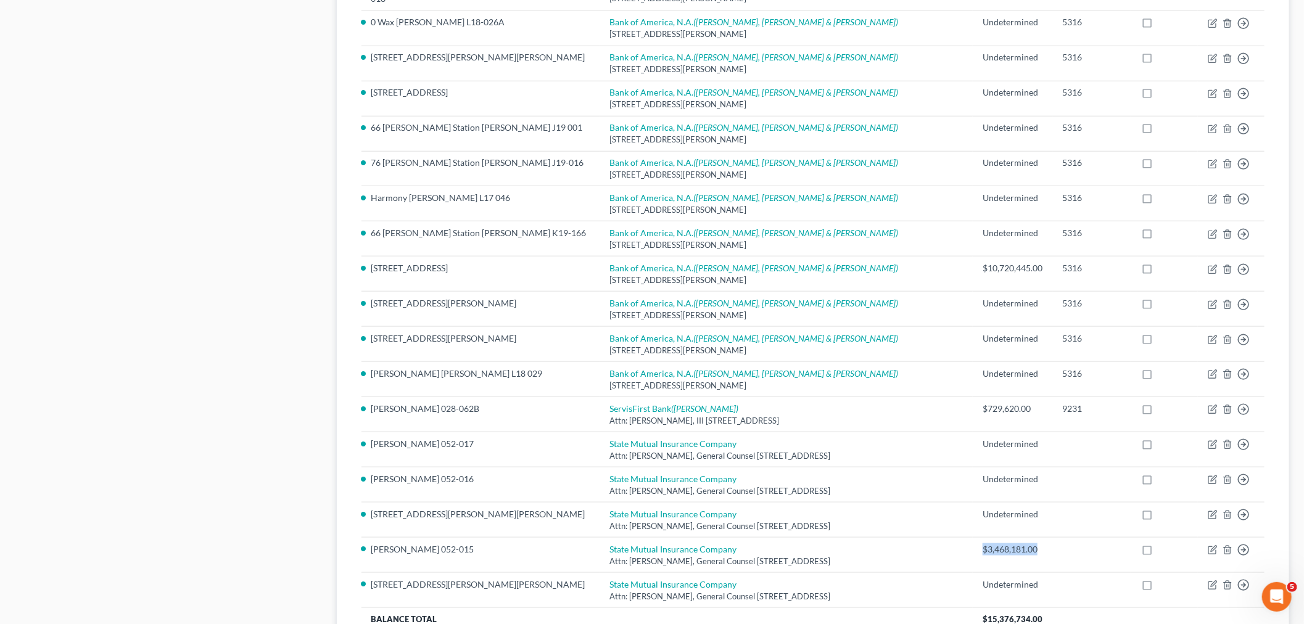
scroll to position [732, 0]
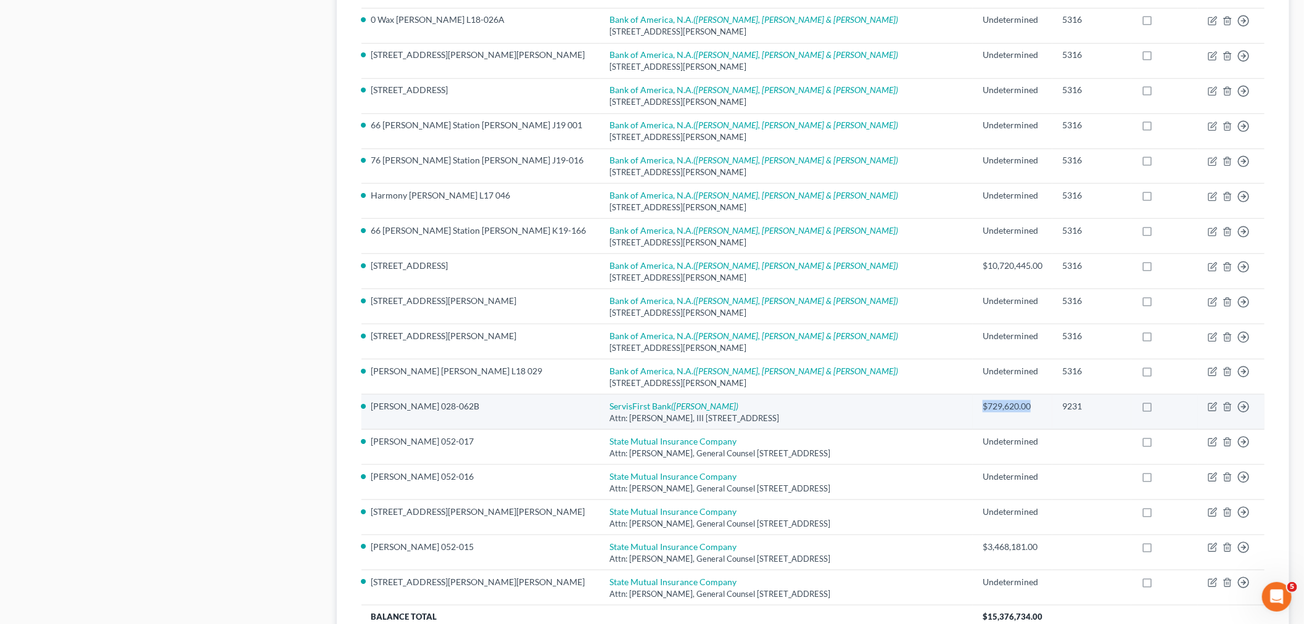
drag, startPoint x: 977, startPoint y: 323, endPoint x: 921, endPoint y: 322, distance: 56.1
click at [973, 395] on td "$729,620.00" at bounding box center [1013, 412] width 80 height 35
copy div "$729,620.00"
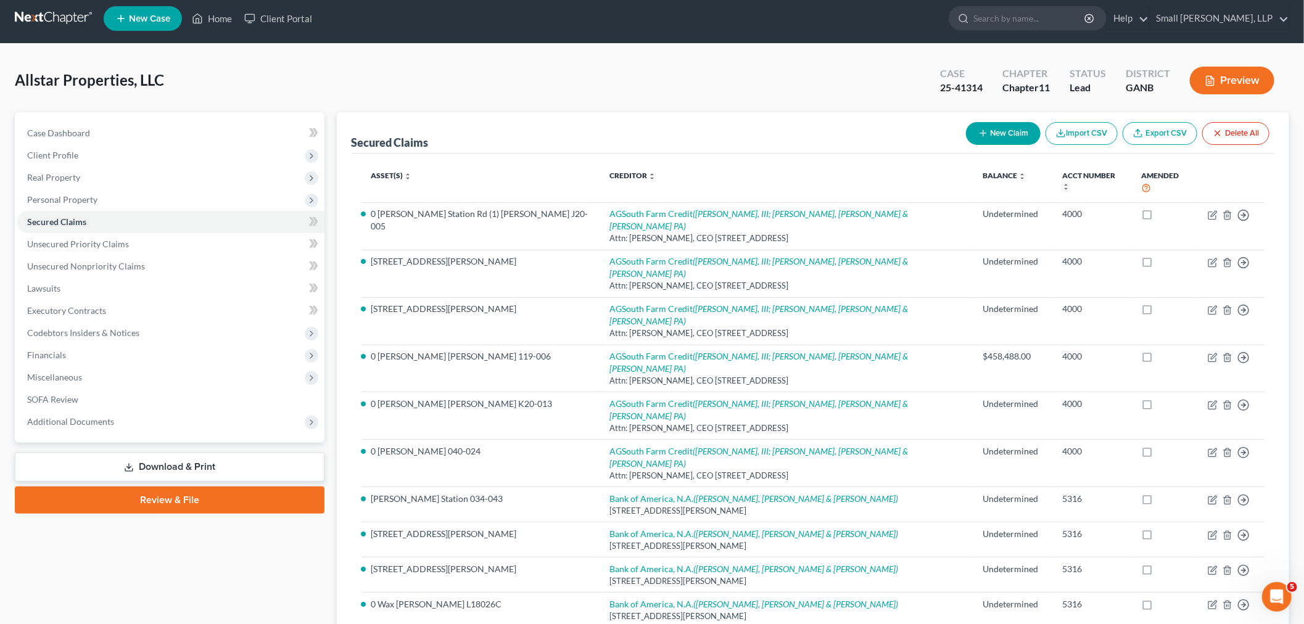
scroll to position [2, 0]
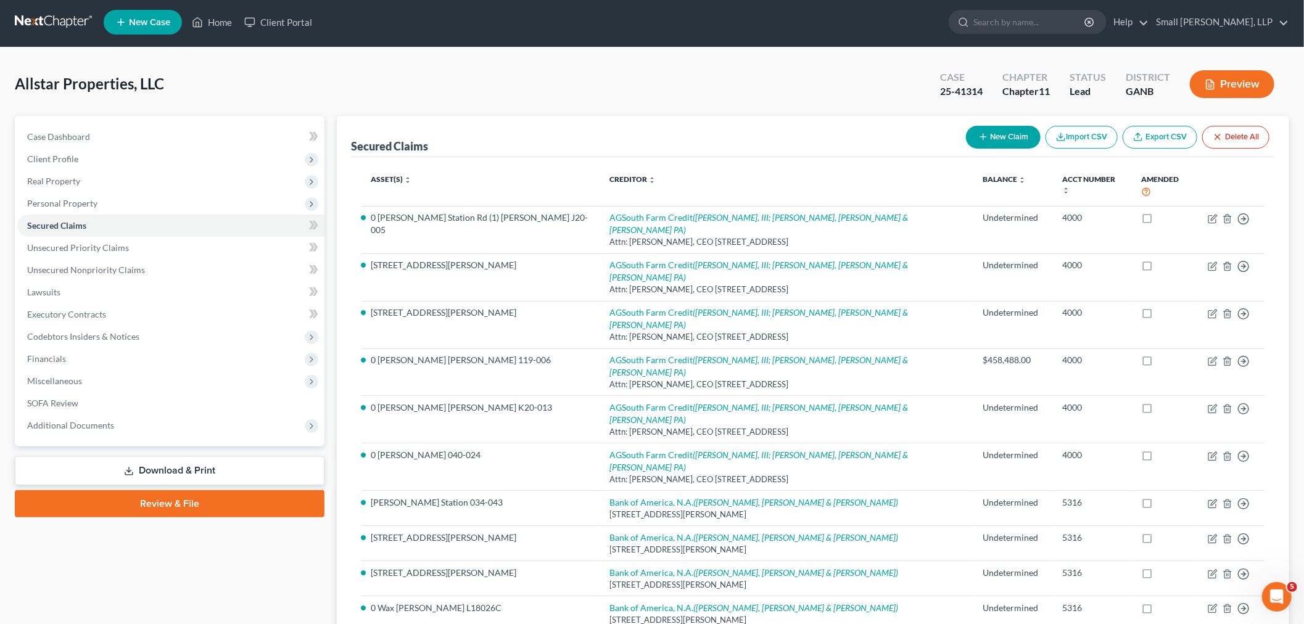
click at [101, 88] on span "Allstar Properties, LLC" at bounding box center [89, 84] width 149 height 18
click at [57, 23] on link at bounding box center [54, 22] width 79 height 22
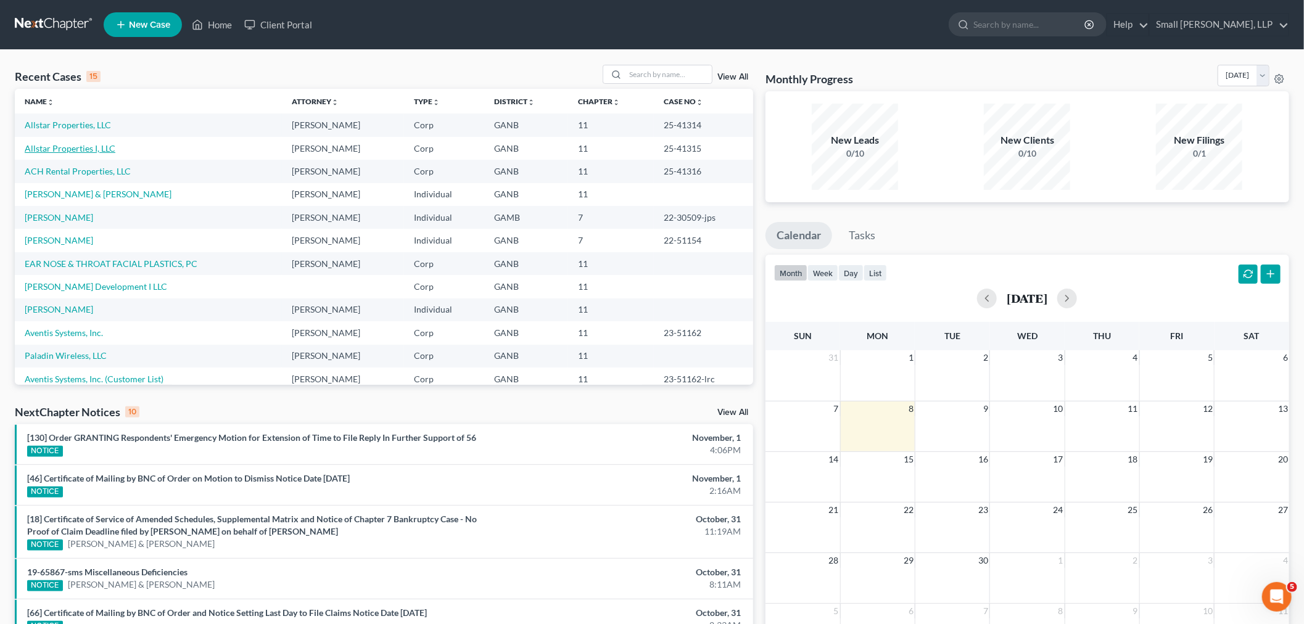
click at [71, 150] on link "Allstar Properties I, LLC" at bounding box center [70, 148] width 91 height 10
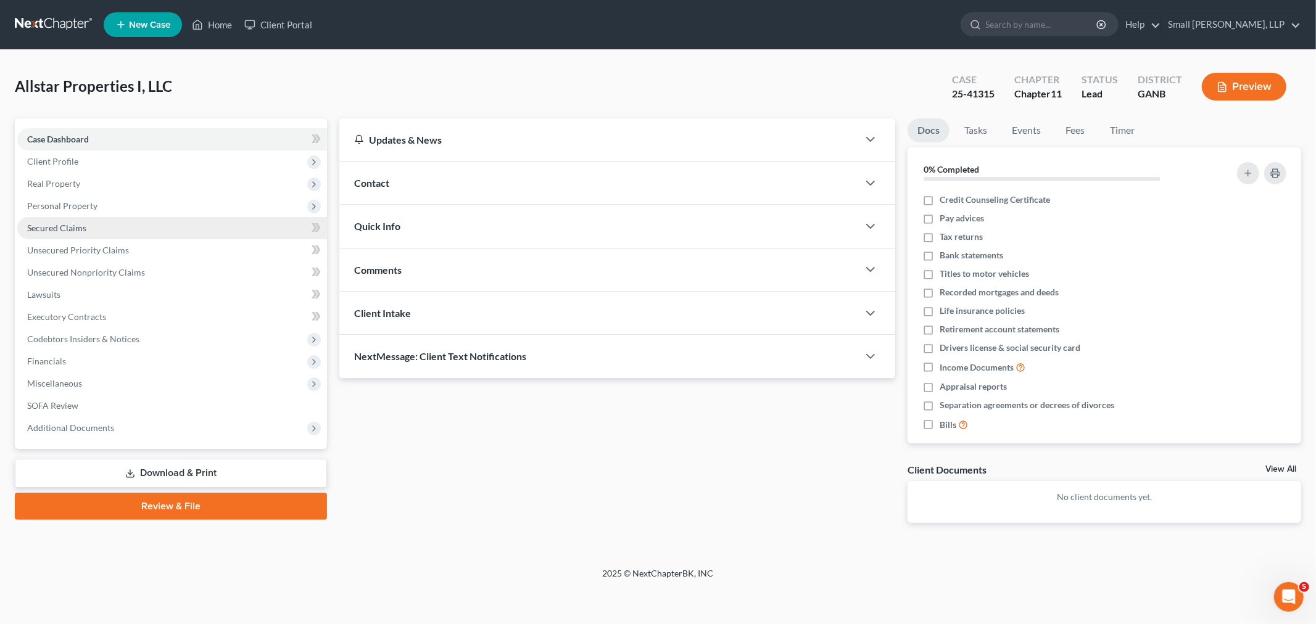
click at [57, 229] on span "Secured Claims" at bounding box center [56, 228] width 59 height 10
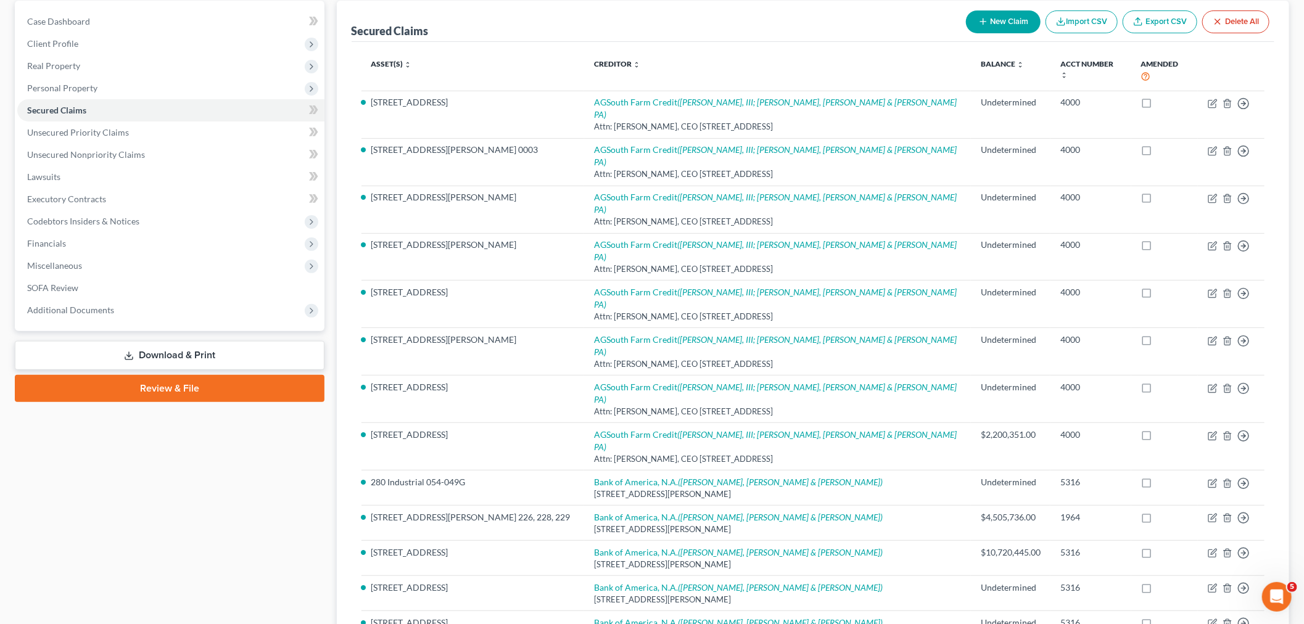
scroll to position [125, 0]
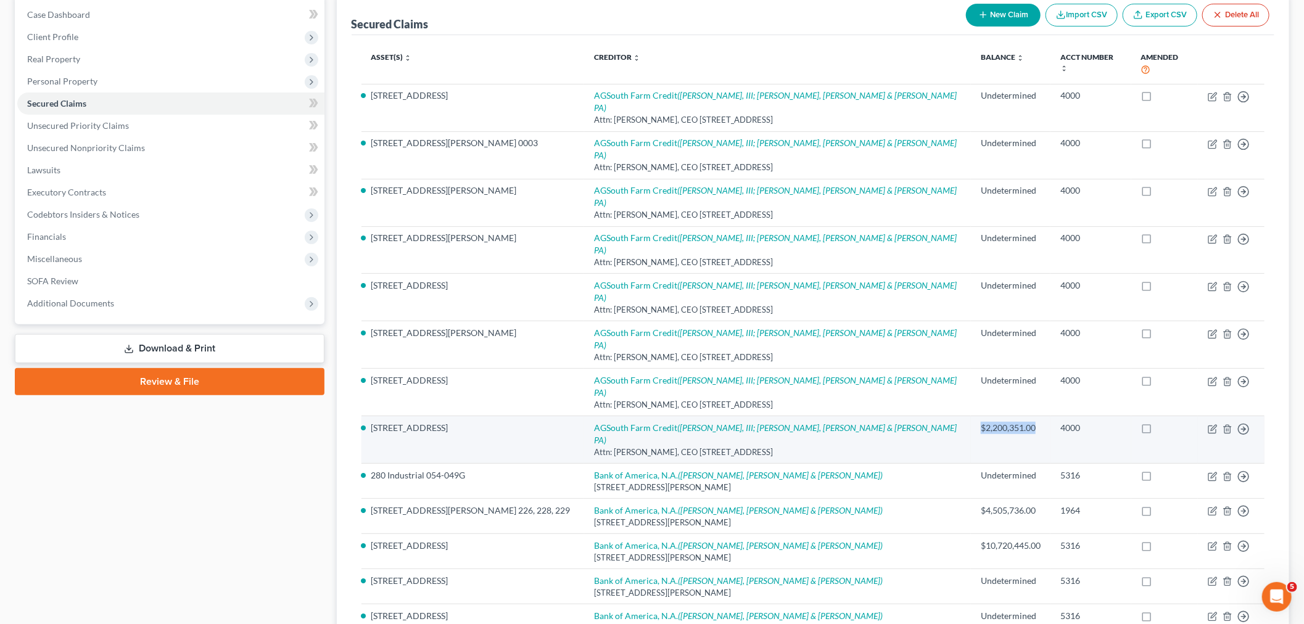
drag, startPoint x: 984, startPoint y: 331, endPoint x: 928, endPoint y: 331, distance: 56.1
click at [971, 416] on td "$2,200,351.00" at bounding box center [1011, 439] width 80 height 47
copy div "$2,200,351.00"
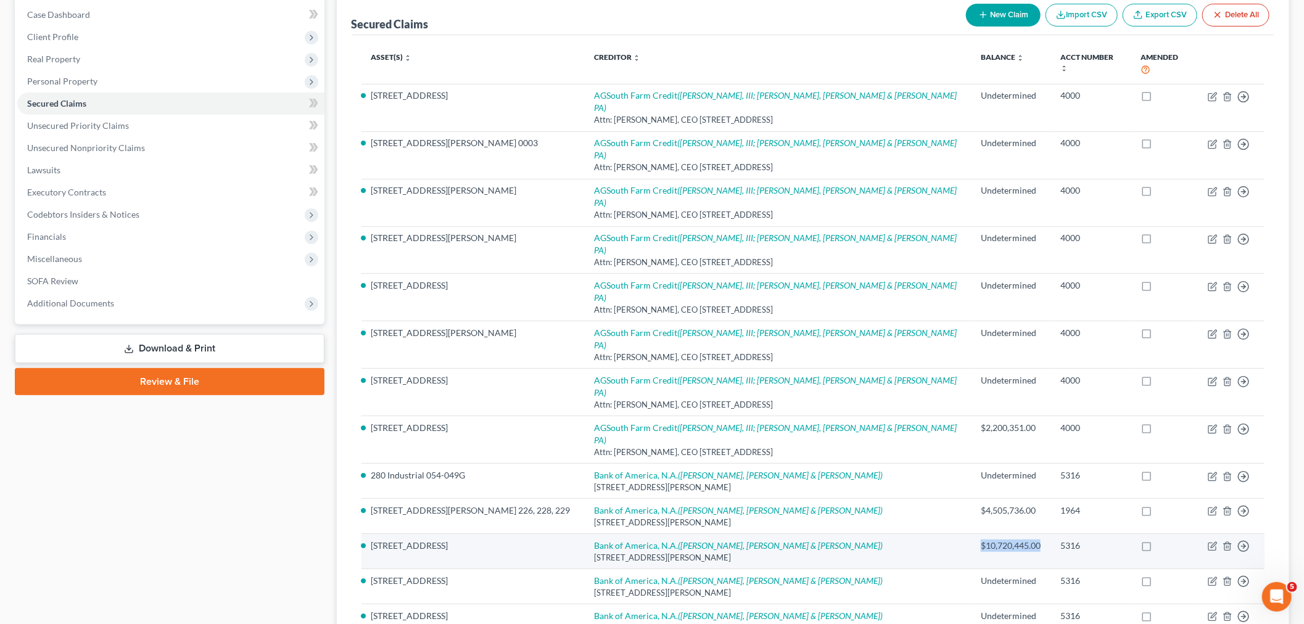
drag, startPoint x: 989, startPoint y: 434, endPoint x: 932, endPoint y: 438, distance: 56.9
click at [981, 540] on div "$10,720,445.00" at bounding box center [1011, 546] width 60 height 12
copy div "$10,720,445.00"
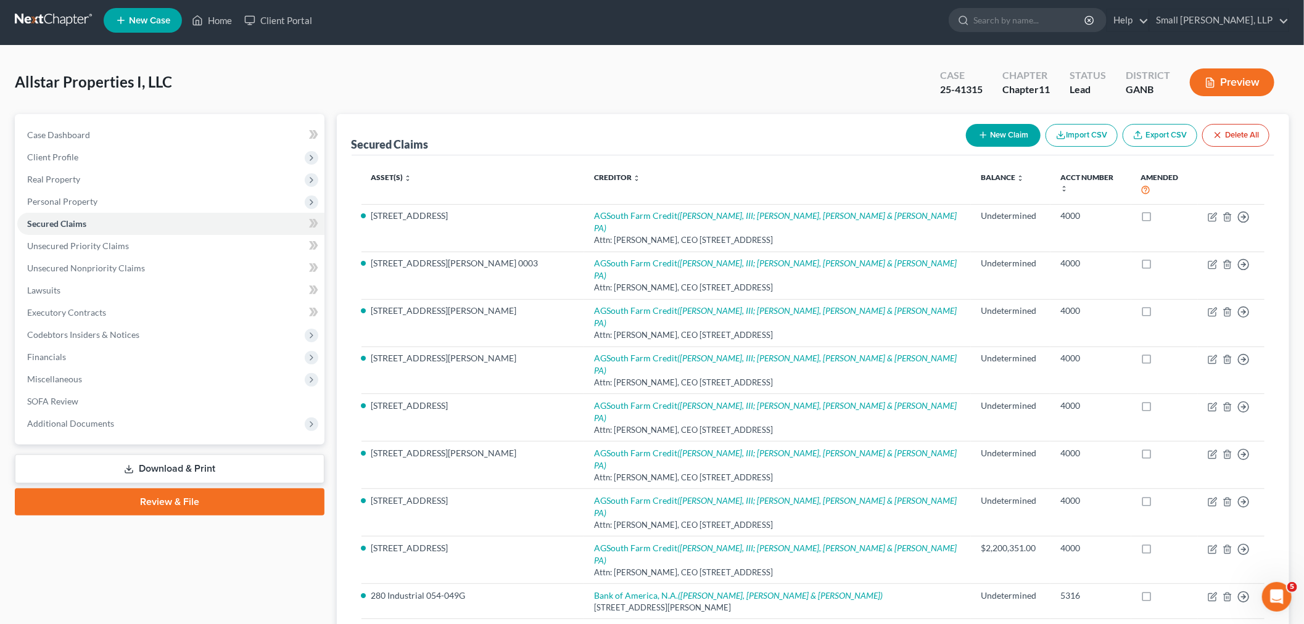
scroll to position [19, 0]
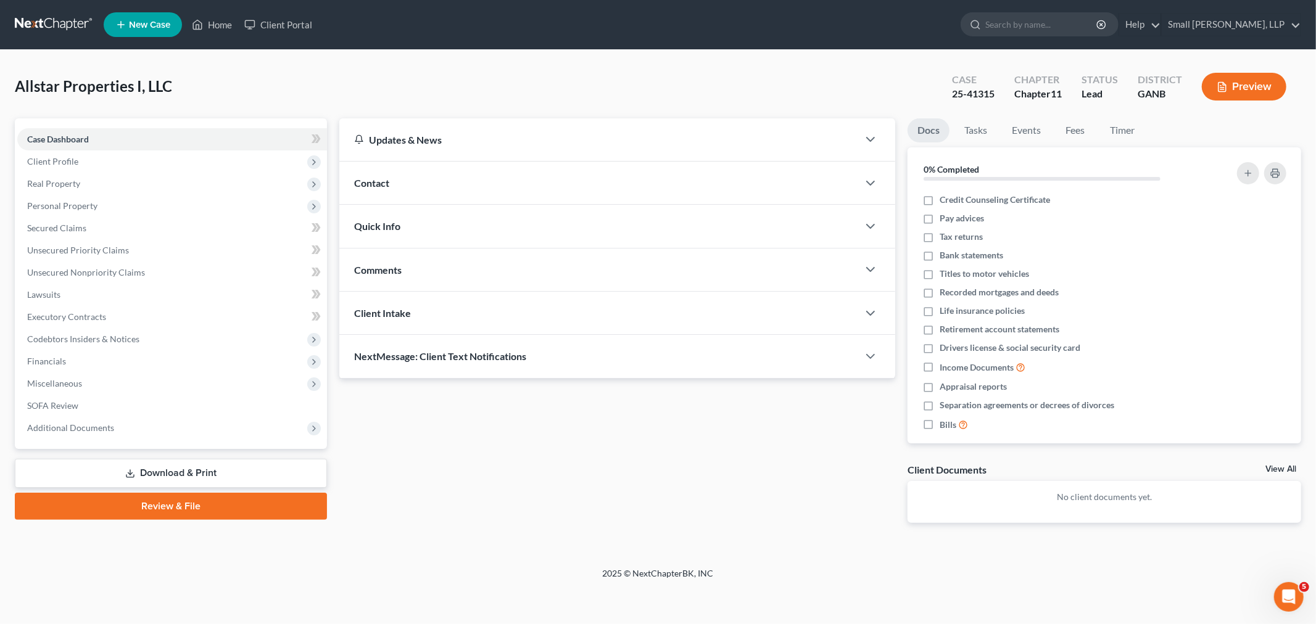
click at [42, 9] on nav "Home New Case Client Portal Small [PERSON_NAME], LLP [EMAIL_ADDRESS][DOMAIN_NAM…" at bounding box center [658, 24] width 1316 height 49
click at [41, 19] on link at bounding box center [54, 25] width 79 height 22
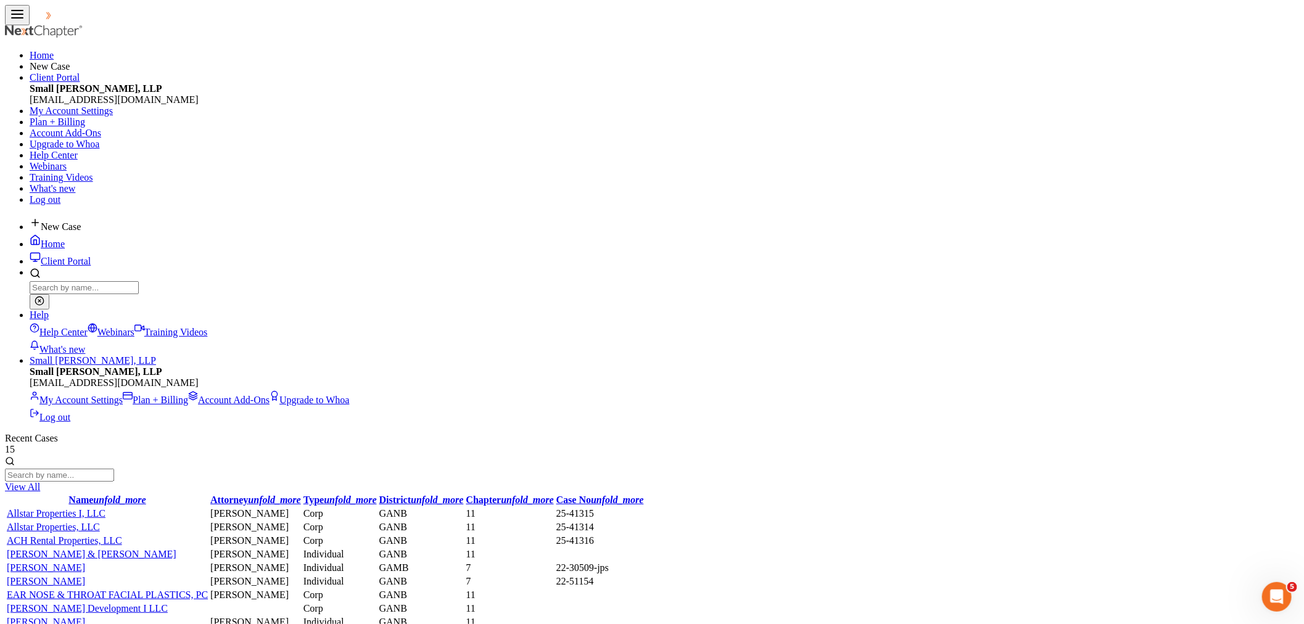
click at [72, 522] on link "Allstar Properties, LLC" at bounding box center [53, 527] width 93 height 10
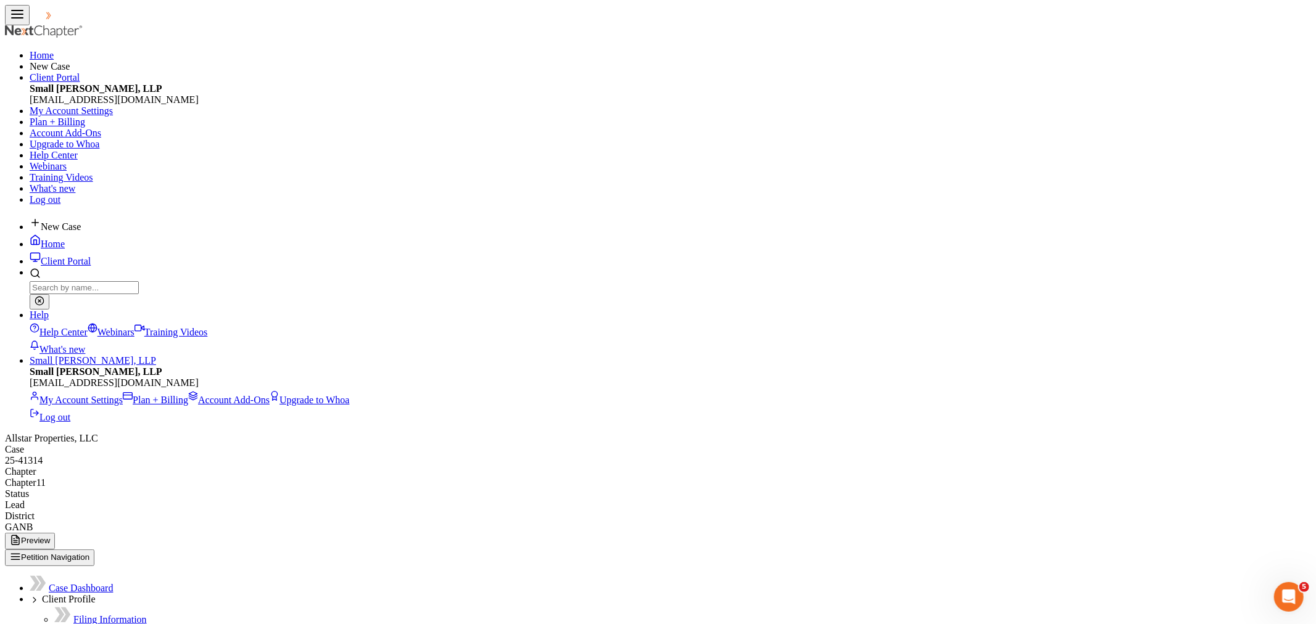
drag, startPoint x: 973, startPoint y: 313, endPoint x: 924, endPoint y: 316, distance: 48.9
copy div "$458,488.00"
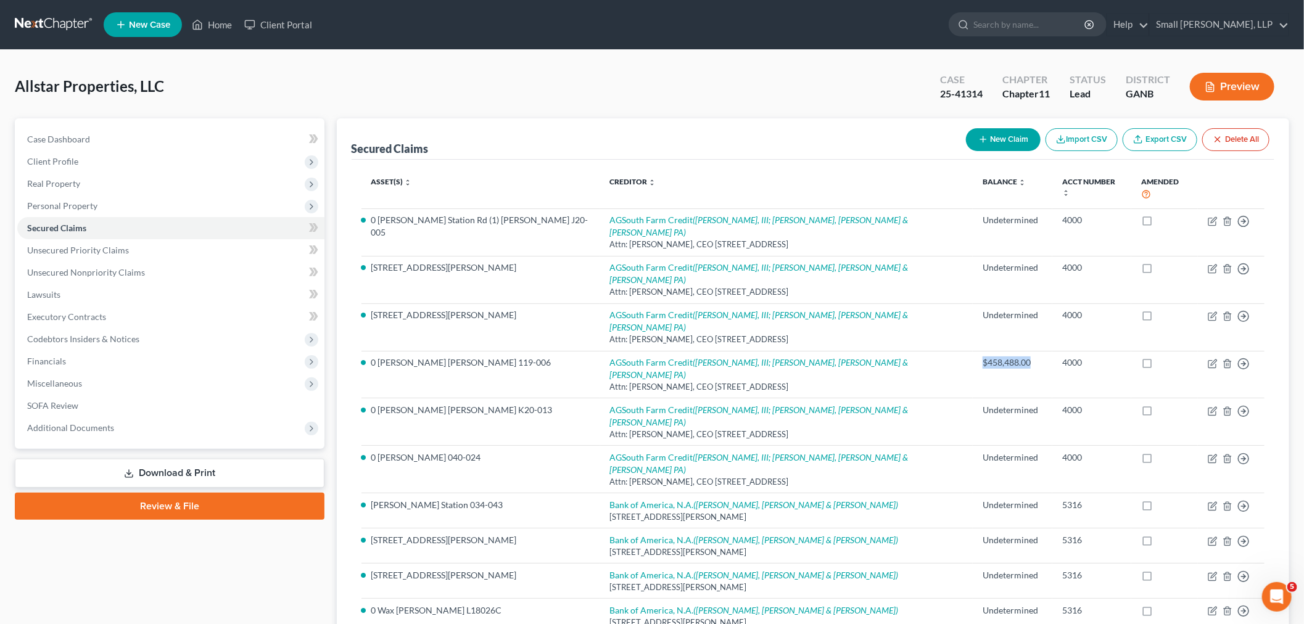
click at [47, 19] on link at bounding box center [54, 25] width 79 height 22
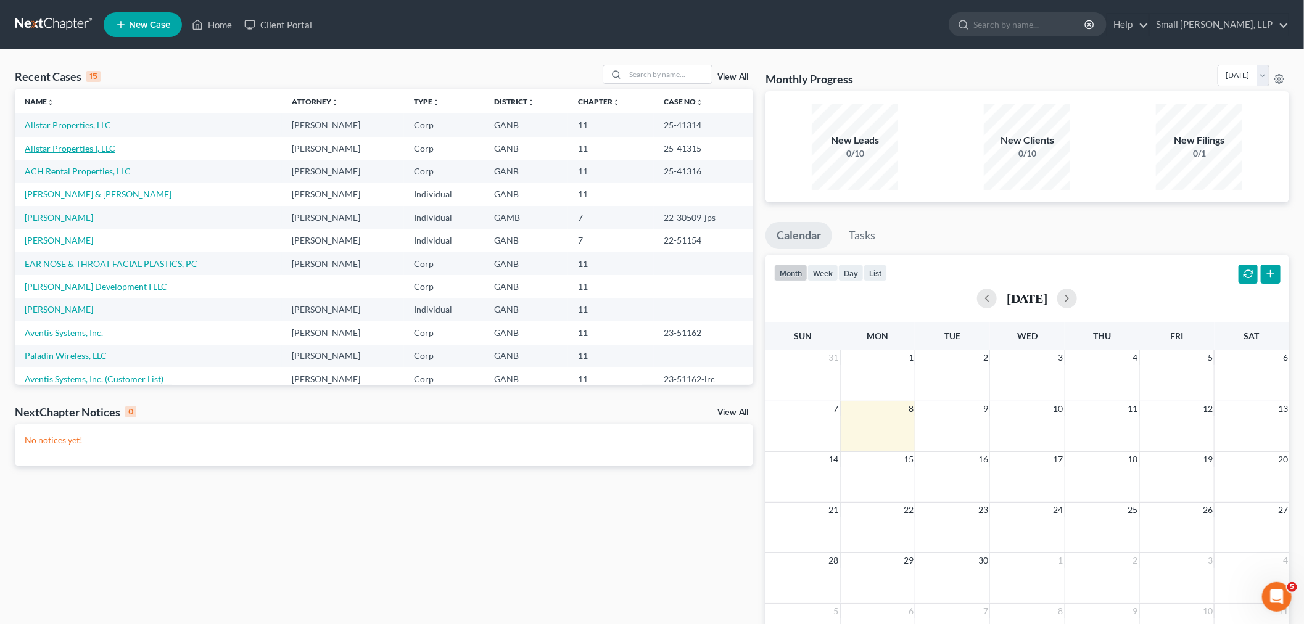
click at [73, 146] on link "Allstar Properties I, LLC" at bounding box center [70, 148] width 91 height 10
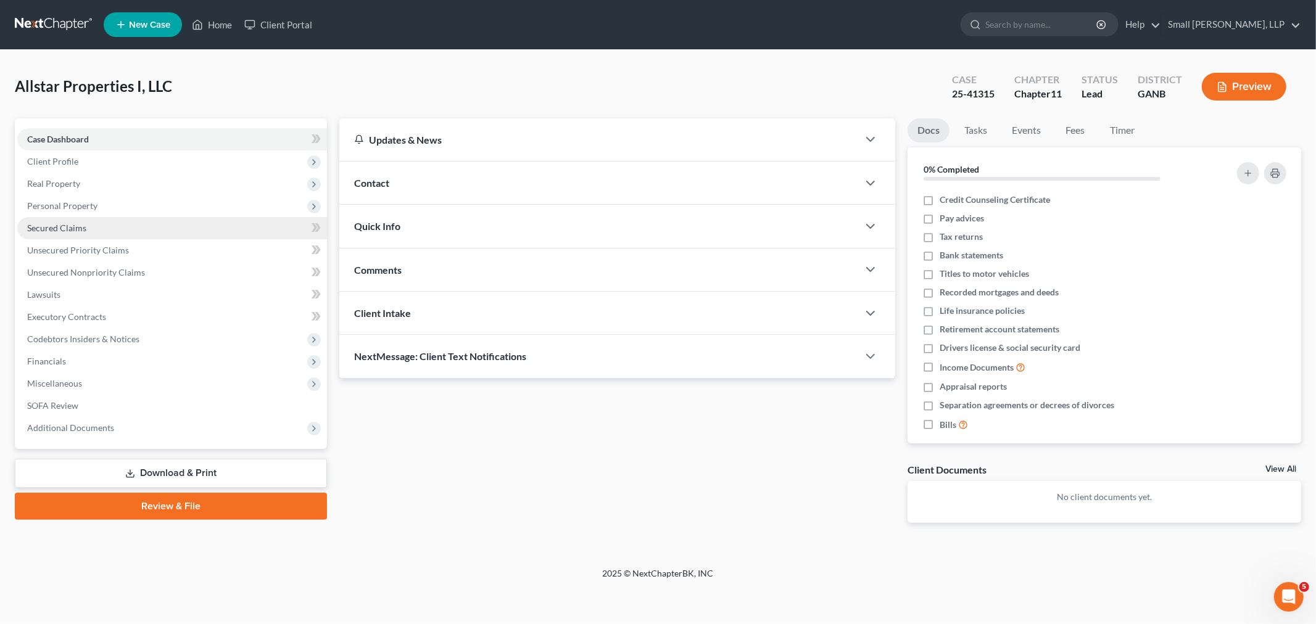
click at [68, 218] on link "Secured Claims" at bounding box center [172, 228] width 310 height 22
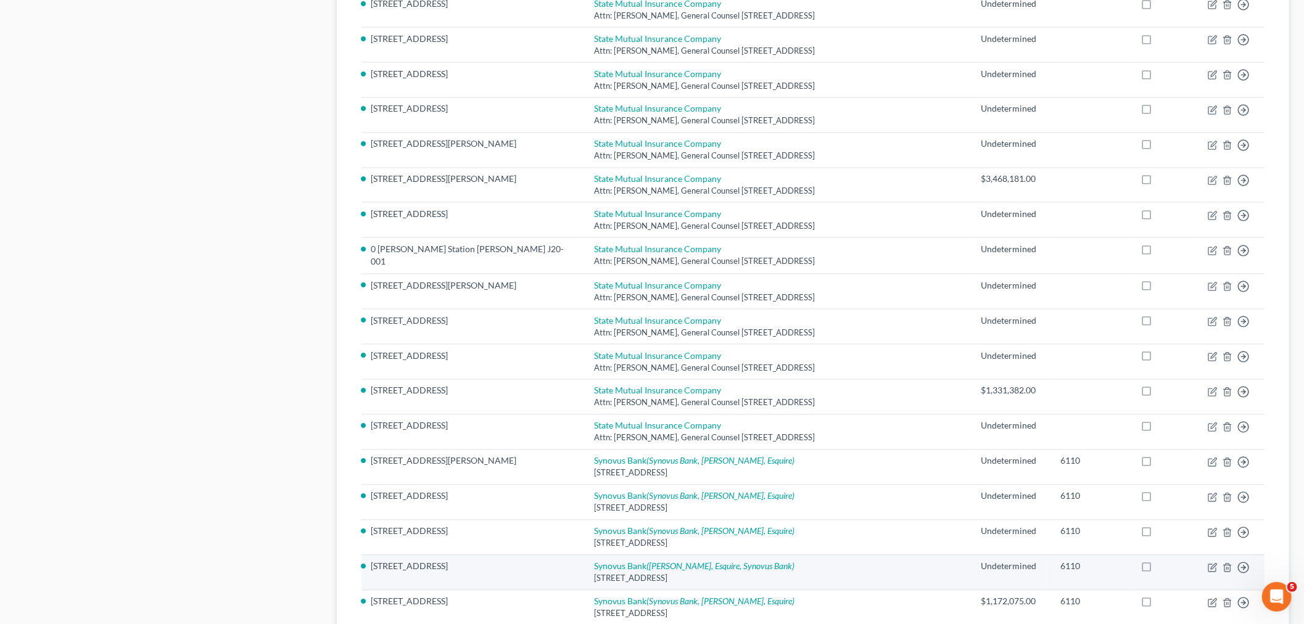
scroll to position [1371, 0]
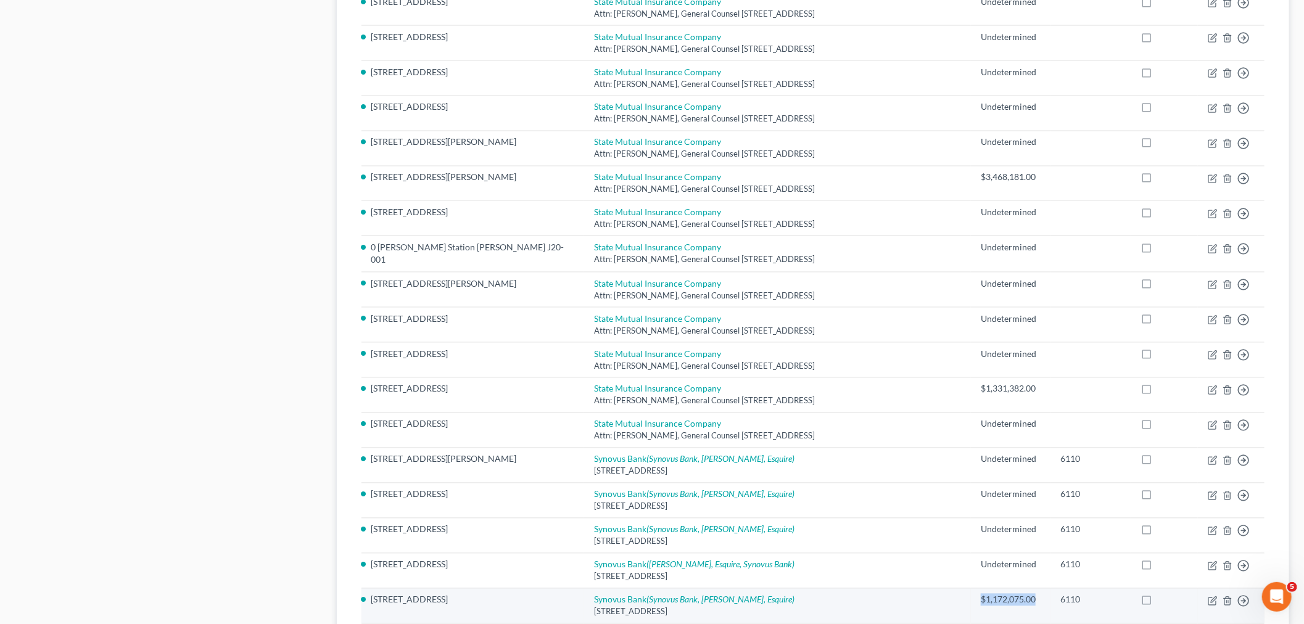
drag, startPoint x: 984, startPoint y: 494, endPoint x: 926, endPoint y: 497, distance: 58.0
click at [971, 588] on td "$1,172,075.00" at bounding box center [1011, 605] width 80 height 35
copy div "$1,172,075.00"
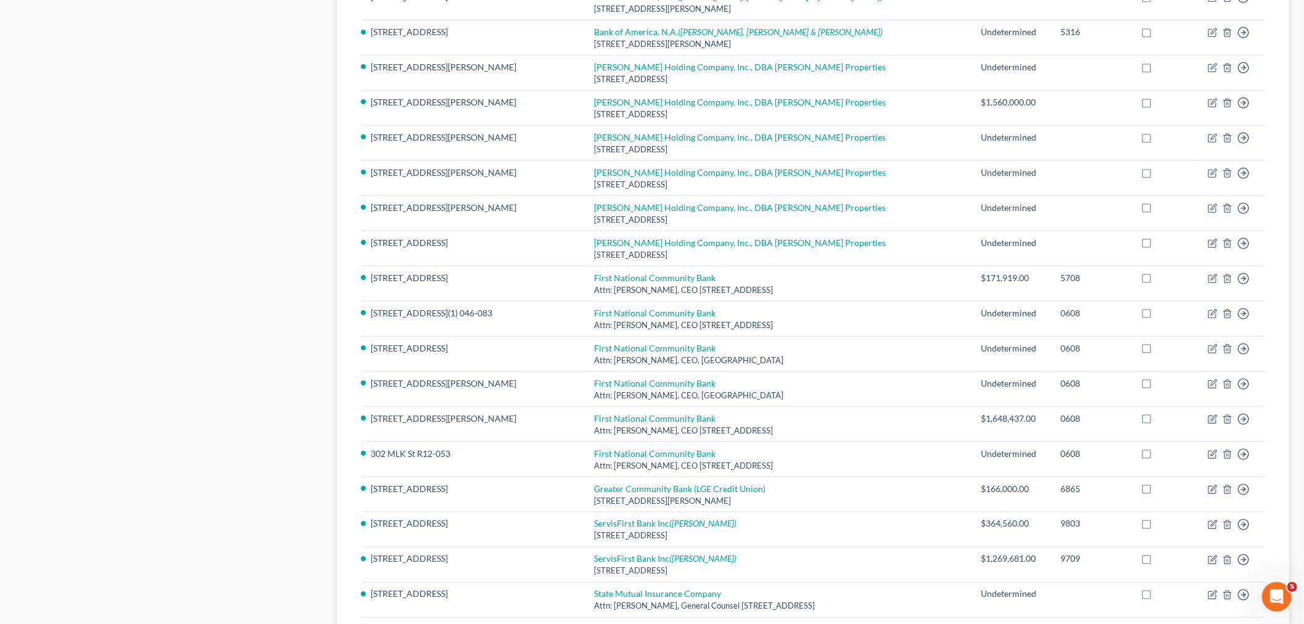
scroll to position [725, 0]
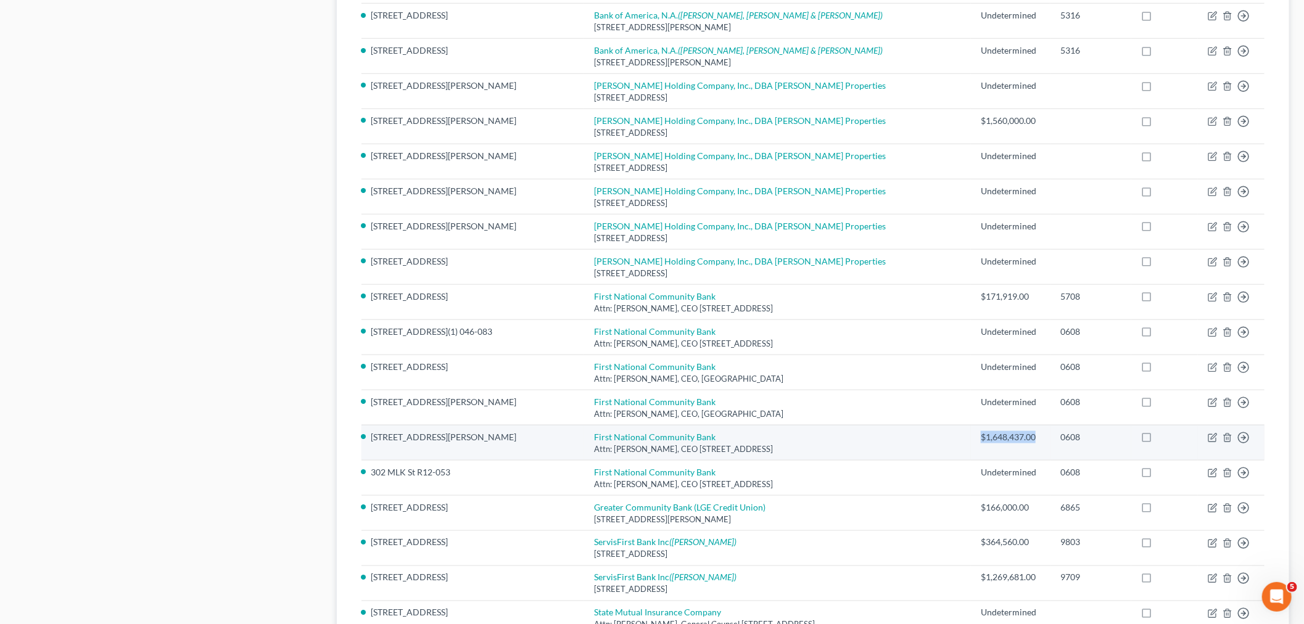
drag, startPoint x: 989, startPoint y: 331, endPoint x: 928, endPoint y: 334, distance: 60.6
click at [971, 425] on td "$1,648,437.00" at bounding box center [1011, 442] width 80 height 35
copy div "$1,648,437.00"
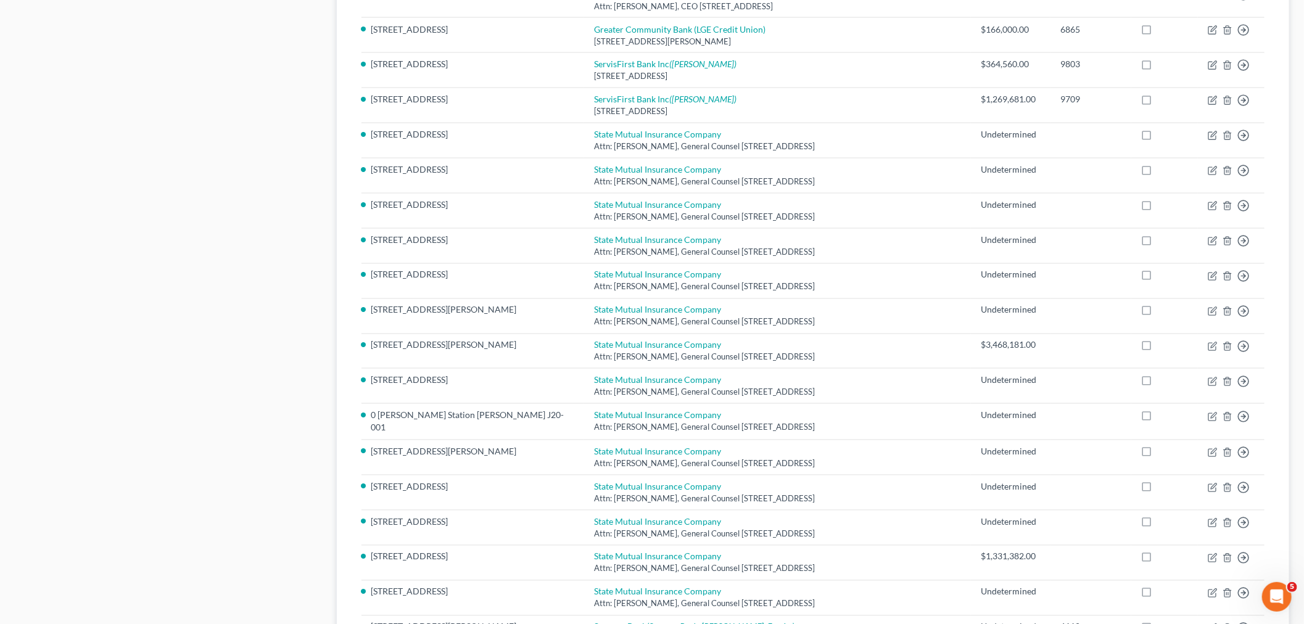
scroll to position [1210, 0]
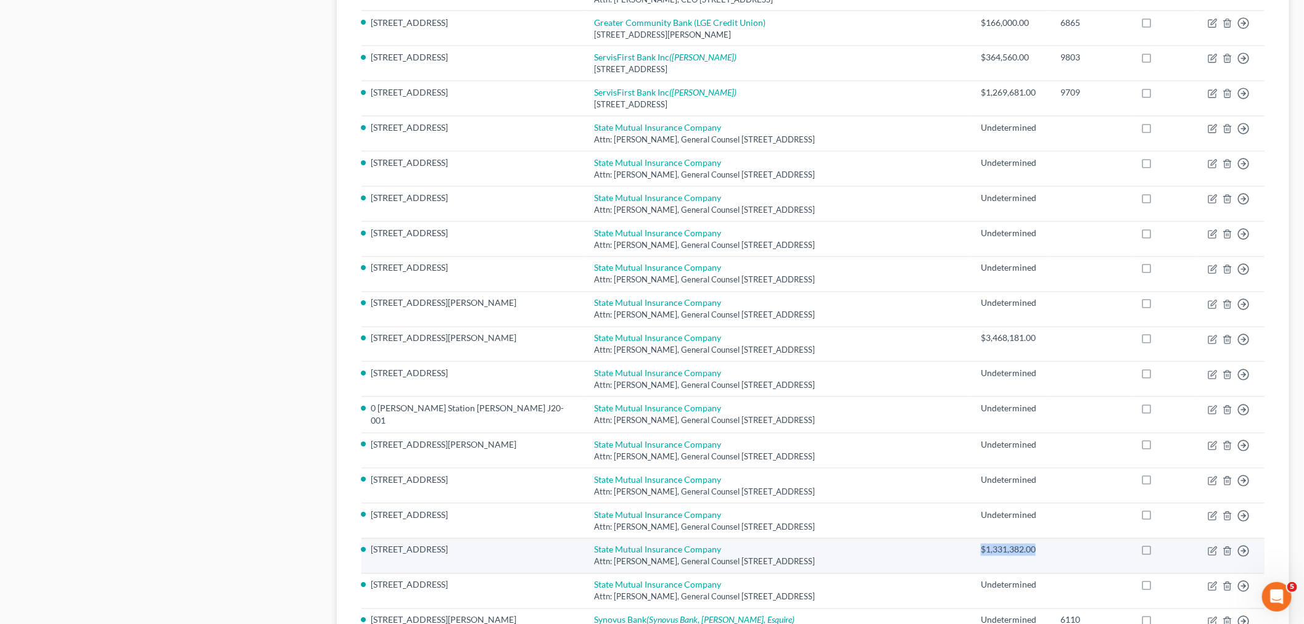
drag, startPoint x: 989, startPoint y: 439, endPoint x: 929, endPoint y: 441, distance: 59.9
click at [971, 538] on td "$1,331,382.00" at bounding box center [1011, 555] width 80 height 35
copy div "$1,331,382.00"
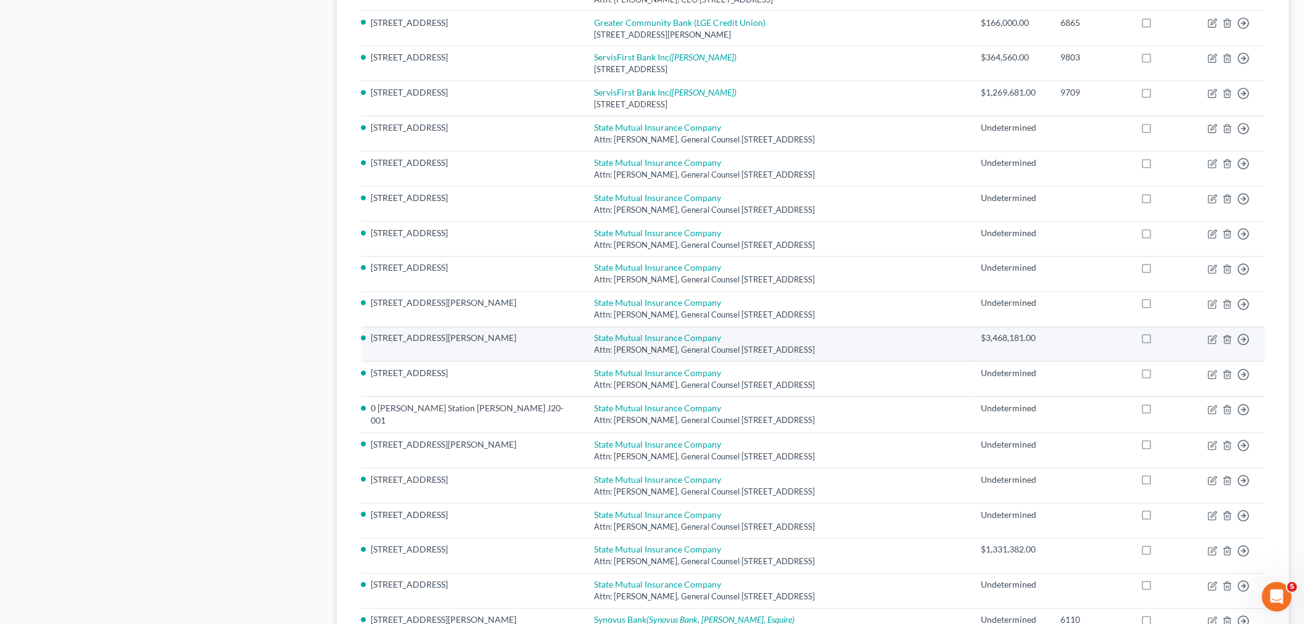
click at [981, 332] on div "$3,468,181.00" at bounding box center [1011, 338] width 60 height 12
drag, startPoint x: 985, startPoint y: 231, endPoint x: 931, endPoint y: 231, distance: 53.7
click at [981, 332] on div "$3,468,181.00" at bounding box center [1011, 338] width 60 height 12
copy div "$3,468,181.00"
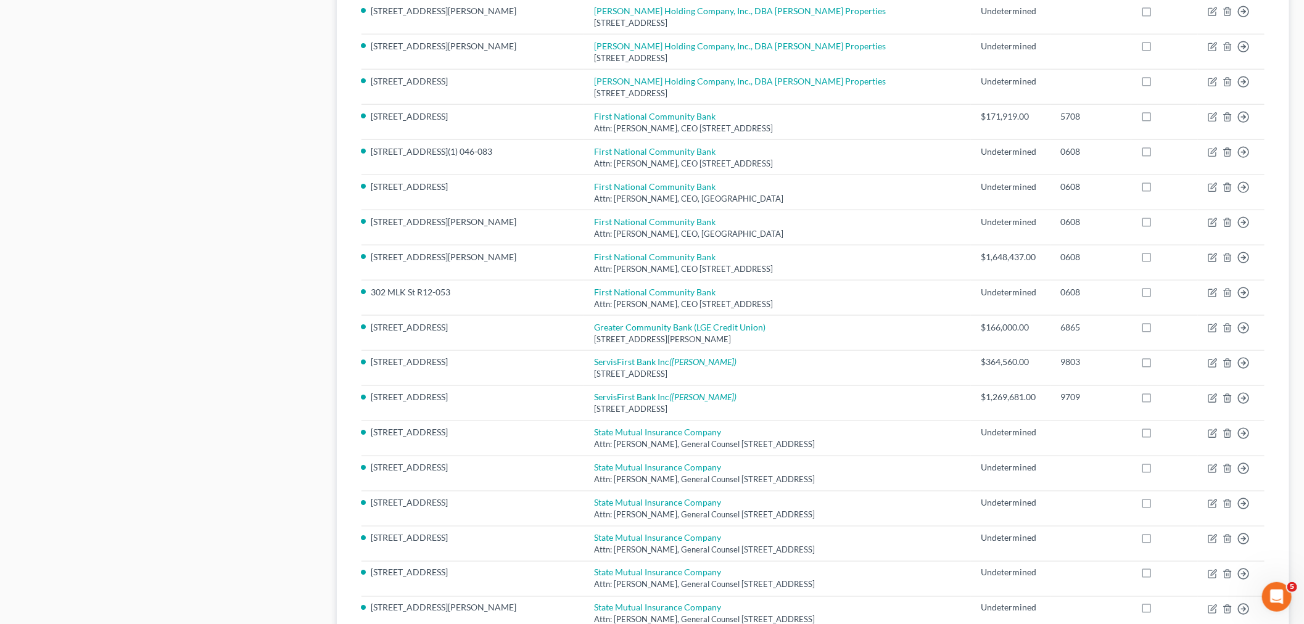
scroll to position [901, 0]
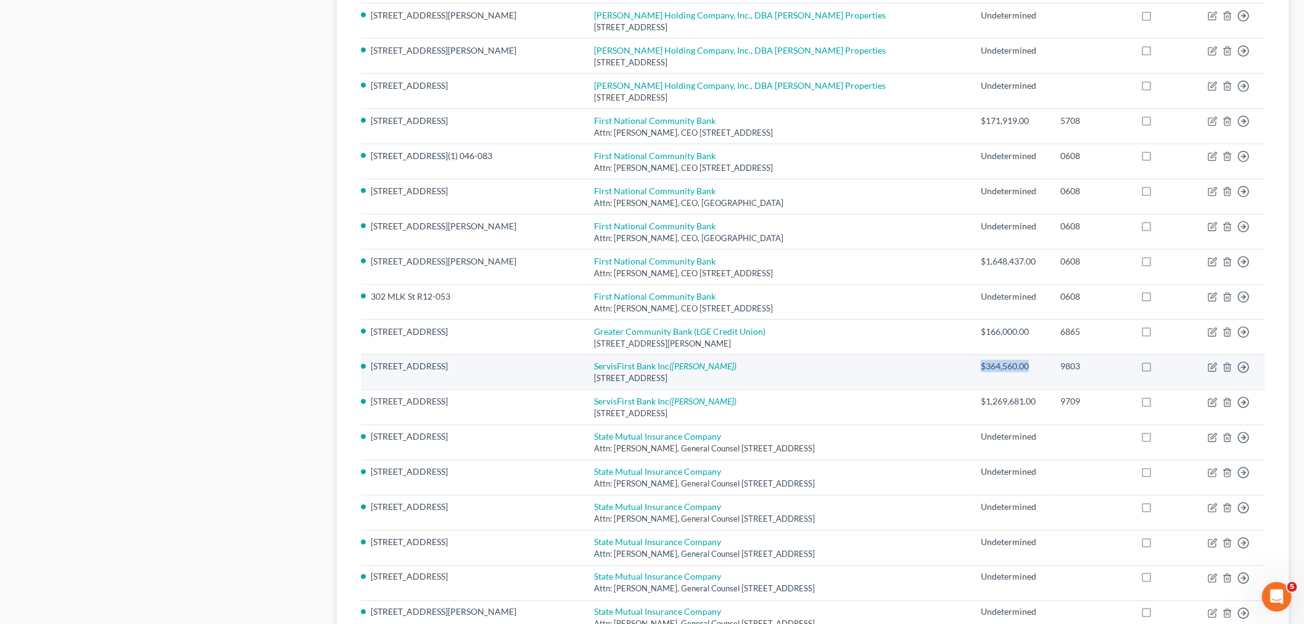
drag, startPoint x: 978, startPoint y: 257, endPoint x: 933, endPoint y: 257, distance: 45.0
click at [981, 360] on div "$364,560.00" at bounding box center [1011, 366] width 60 height 12
copy div "$364,560.00"
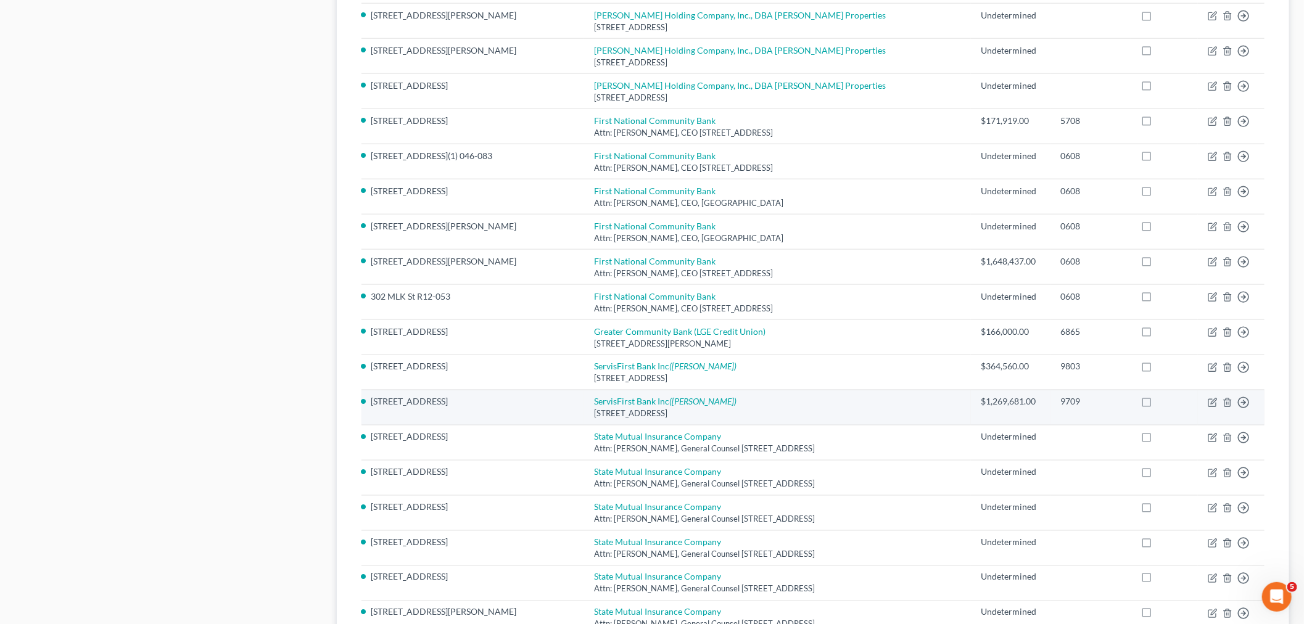
click at [981, 395] on div "$1,269,681.00" at bounding box center [1011, 401] width 60 height 12
drag, startPoint x: 987, startPoint y: 294, endPoint x: 930, endPoint y: 296, distance: 57.4
click at [981, 395] on div "$1,269,681.00" at bounding box center [1011, 401] width 60 height 12
copy div "$1,269,681.00"
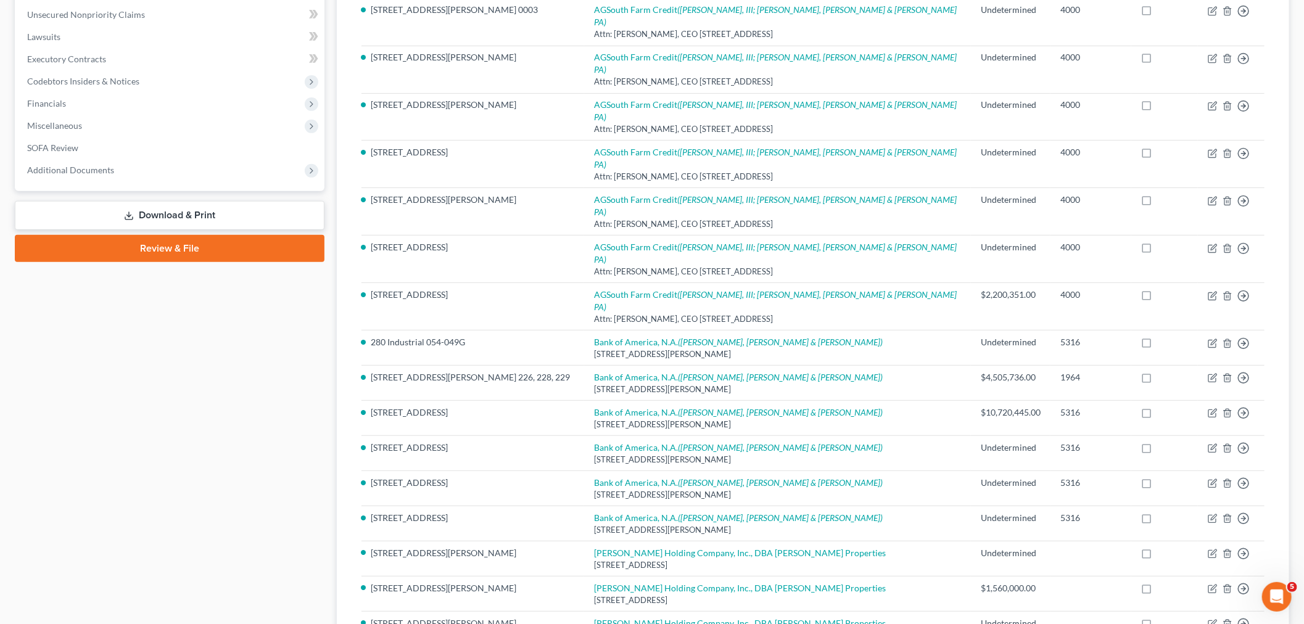
scroll to position [247, 0]
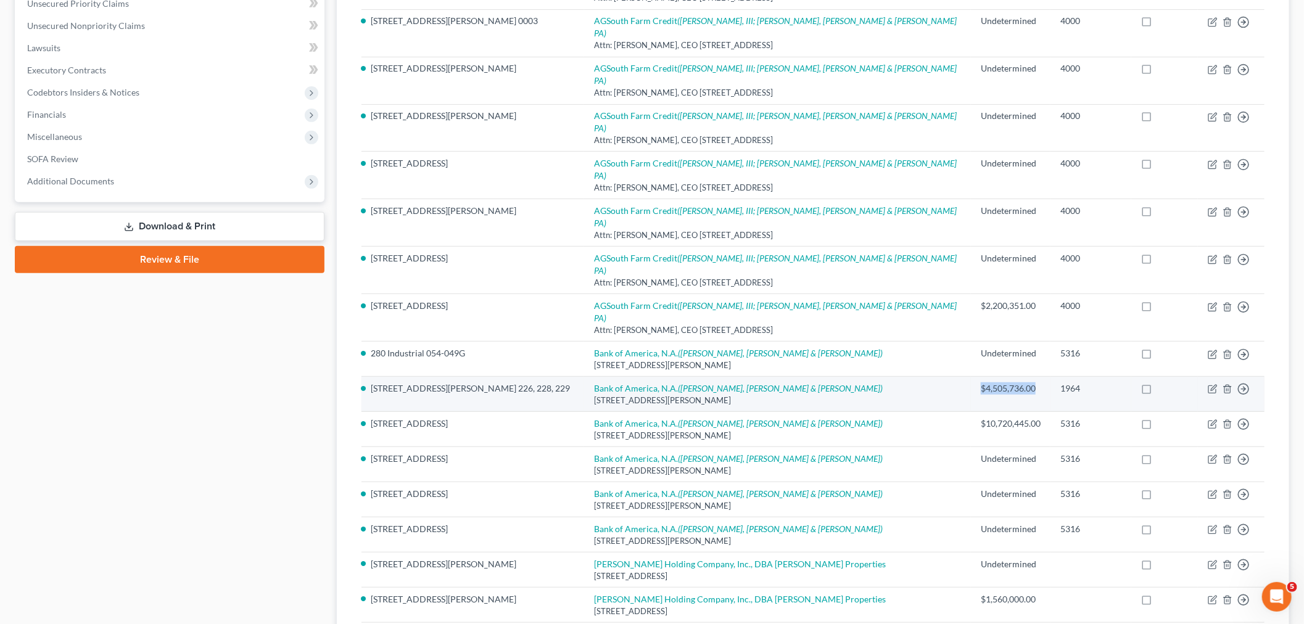
drag, startPoint x: 986, startPoint y: 280, endPoint x: 928, endPoint y: 279, distance: 58.0
click at [971, 377] on td "$4,505,736.00" at bounding box center [1011, 394] width 80 height 35
copy div "$4,505,736.00"
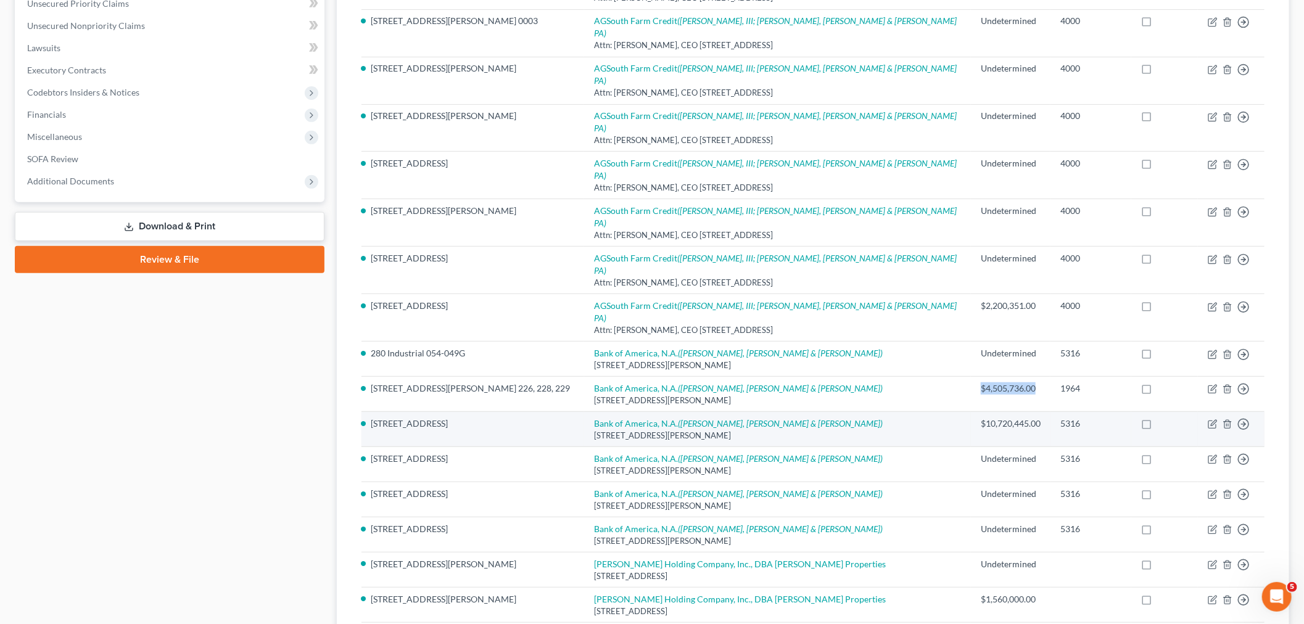
click at [992, 418] on div "$10,720,445.00" at bounding box center [1011, 424] width 60 height 12
drag, startPoint x: 989, startPoint y: 313, endPoint x: 933, endPoint y: 313, distance: 56.7
click at [981, 418] on div "$10,720,445.00" at bounding box center [1011, 424] width 60 height 12
copy div "$10,720,445.00"
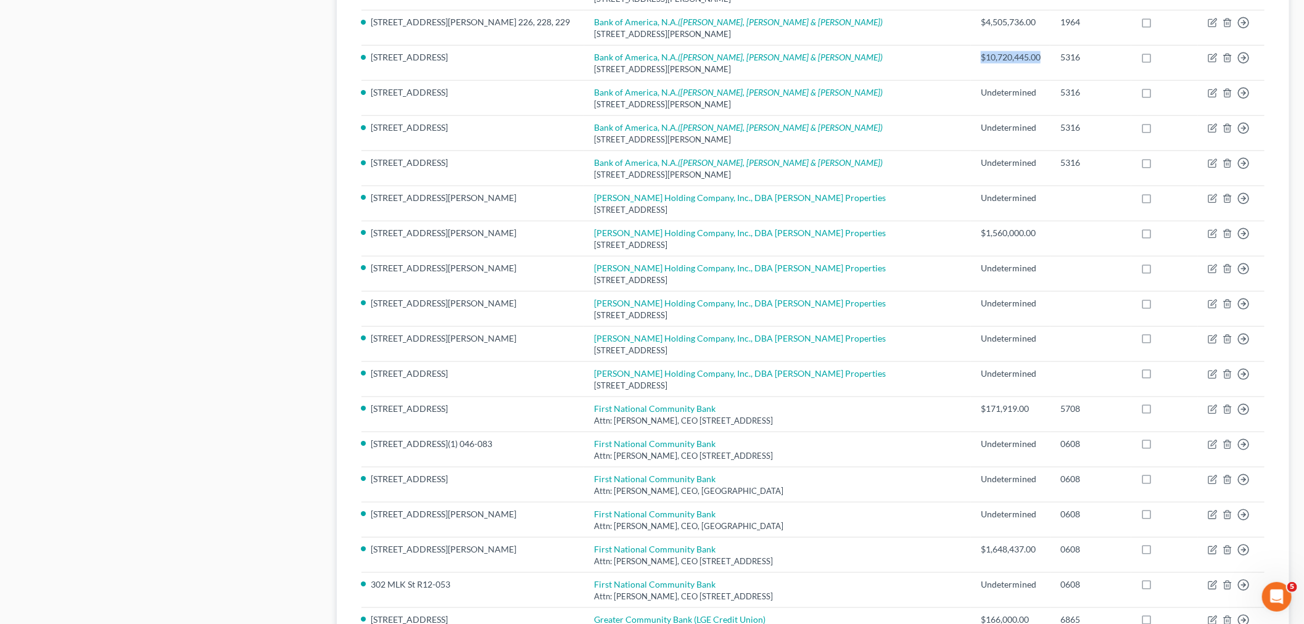
scroll to position [617, 0]
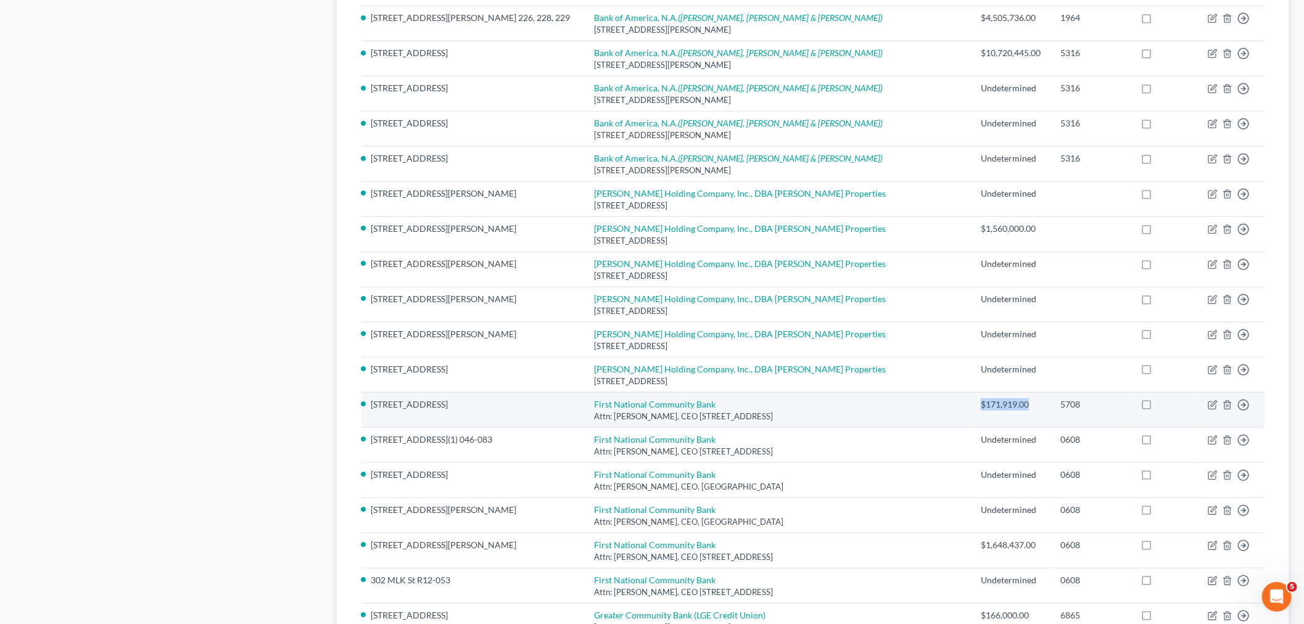
drag, startPoint x: 983, startPoint y: 294, endPoint x: 930, endPoint y: 294, distance: 52.4
click at [981, 398] on div "$171,919.00" at bounding box center [1011, 404] width 60 height 12
copy div "$171,919.00"
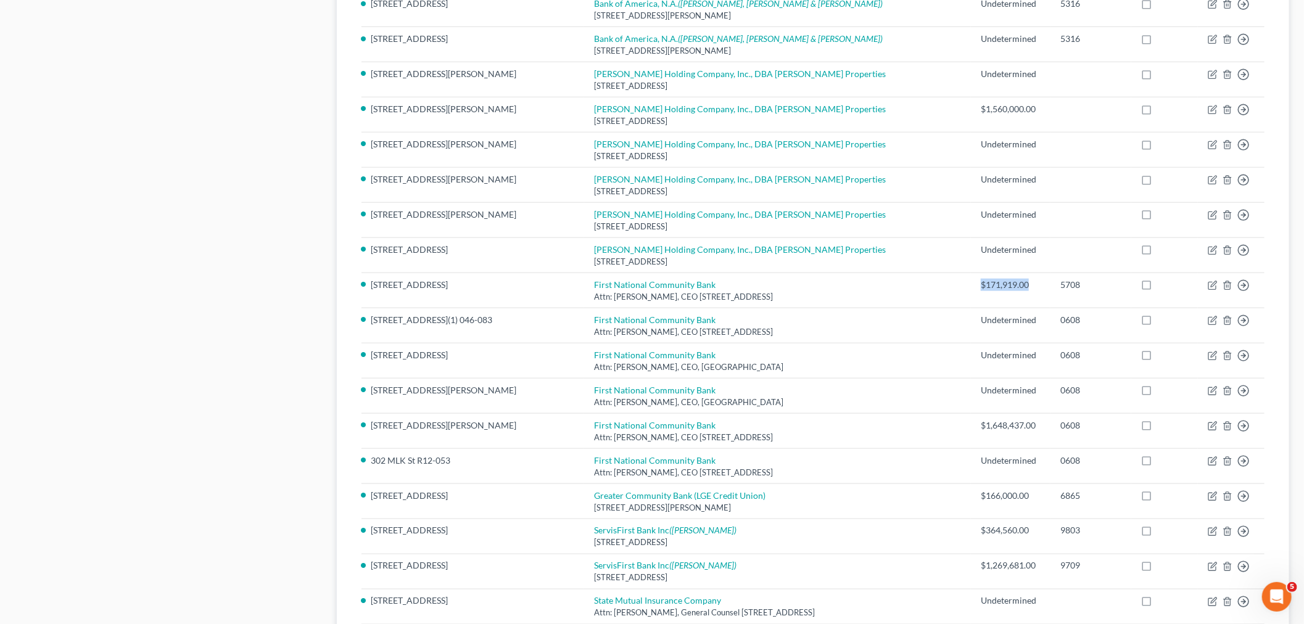
scroll to position [749, 0]
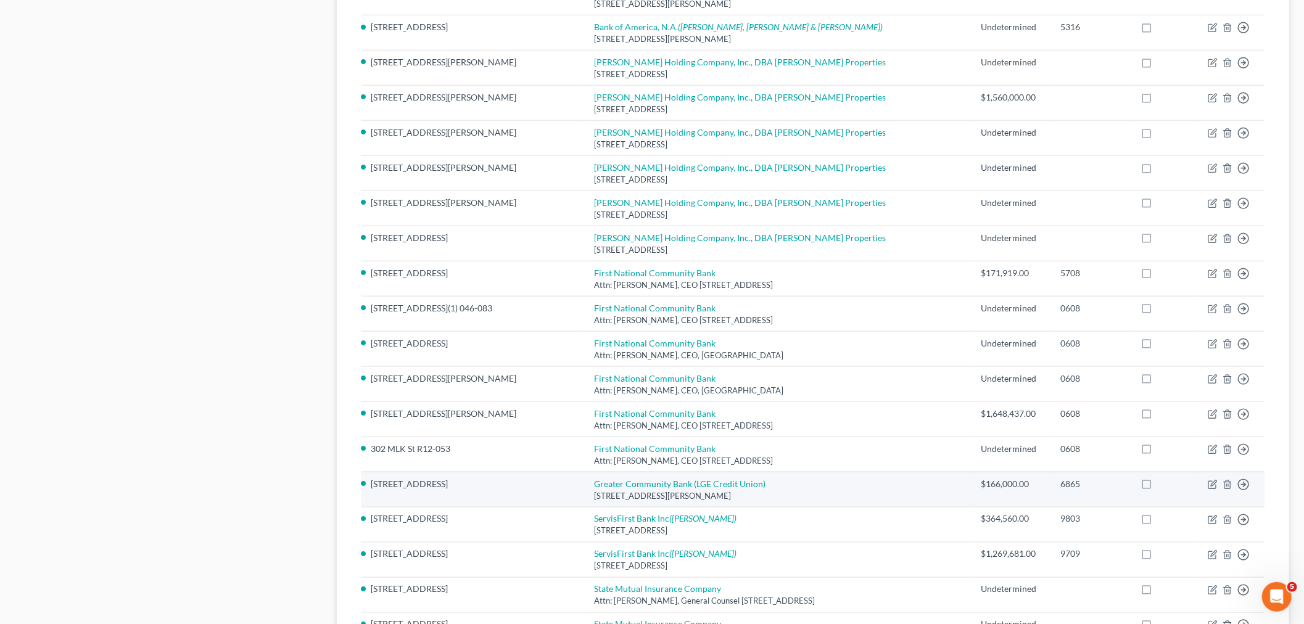
click at [982, 478] on div "$166,000.00" at bounding box center [1011, 484] width 60 height 12
drag, startPoint x: 976, startPoint y: 374, endPoint x: 930, endPoint y: 376, distance: 46.9
click at [981, 478] on div "$166,000.00" at bounding box center [1011, 484] width 60 height 12
copy div "$166,000.00"
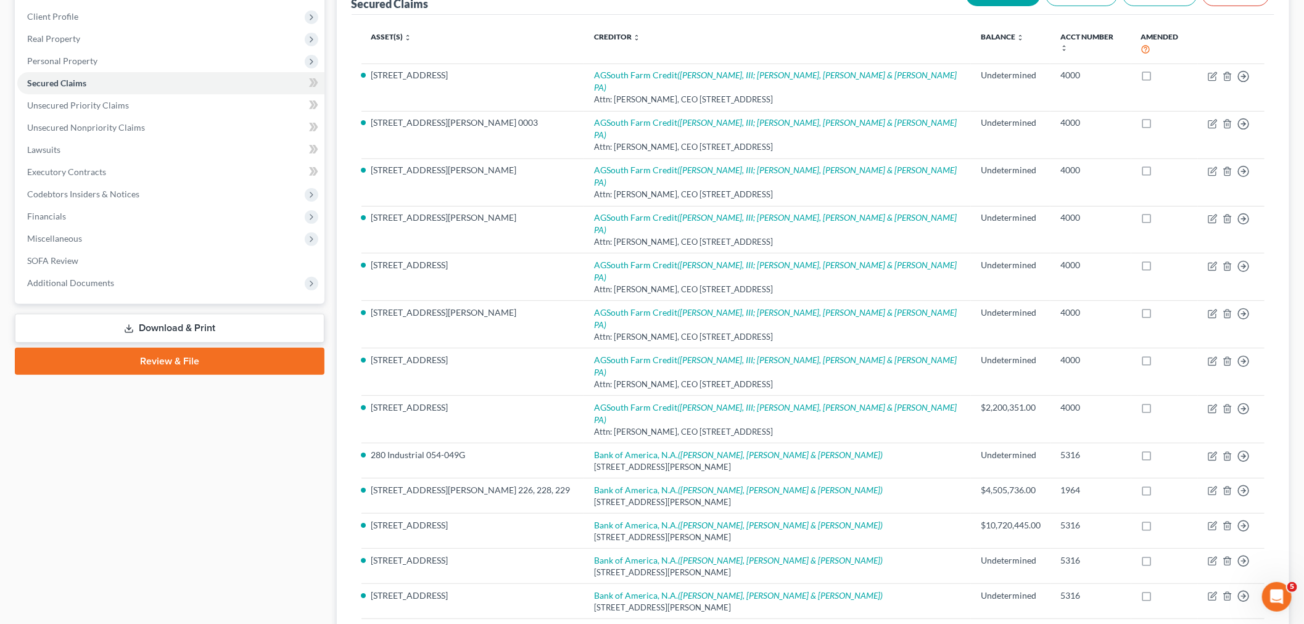
scroll to position [101, 0]
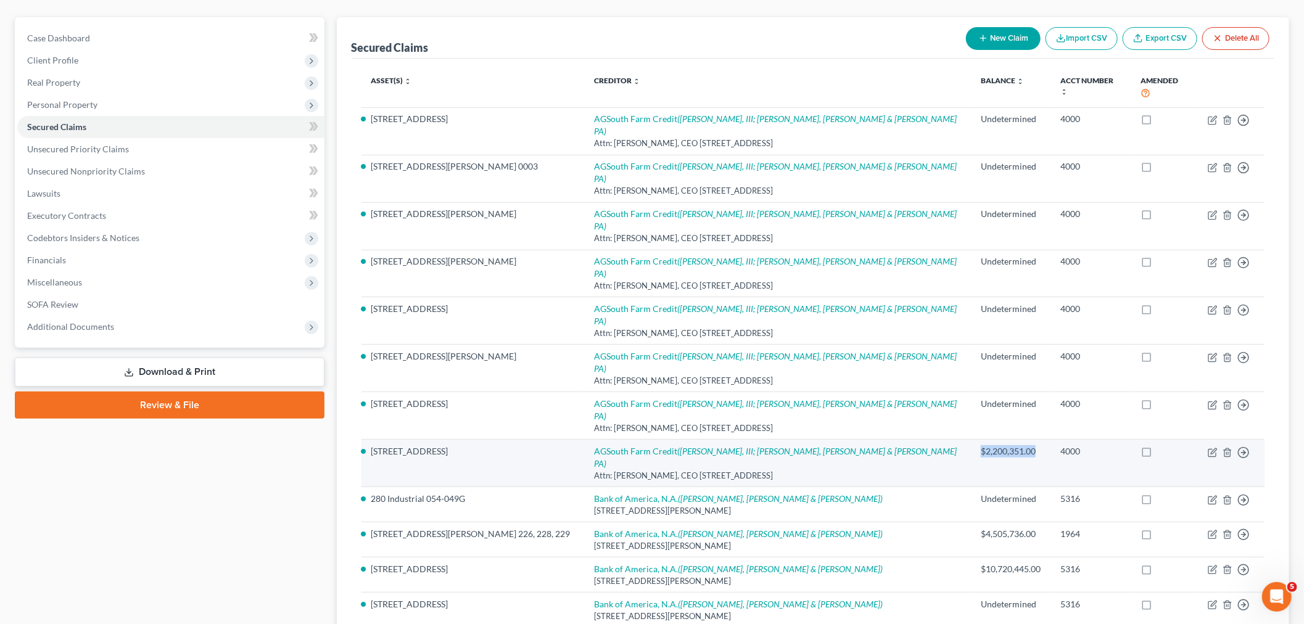
drag, startPoint x: 987, startPoint y: 356, endPoint x: 930, endPoint y: 353, distance: 56.8
click at [981, 445] on div "$2,200,351.00" at bounding box center [1011, 451] width 60 height 12
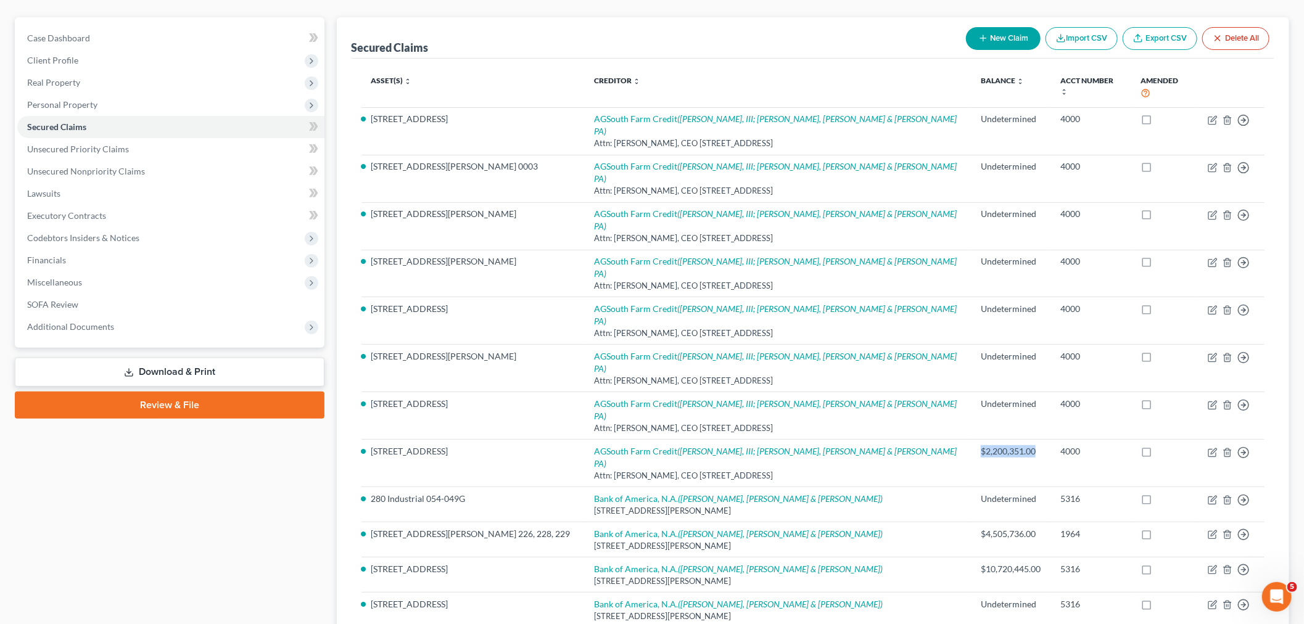
scroll to position [0, 0]
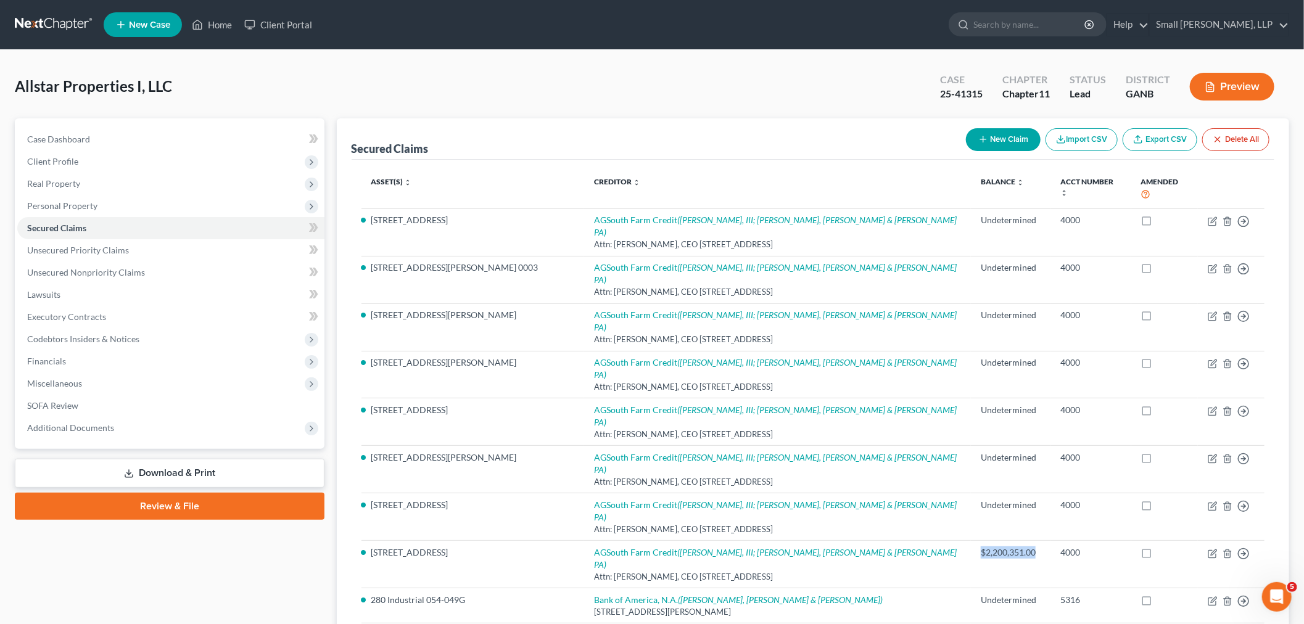
click at [40, 14] on link at bounding box center [54, 25] width 79 height 22
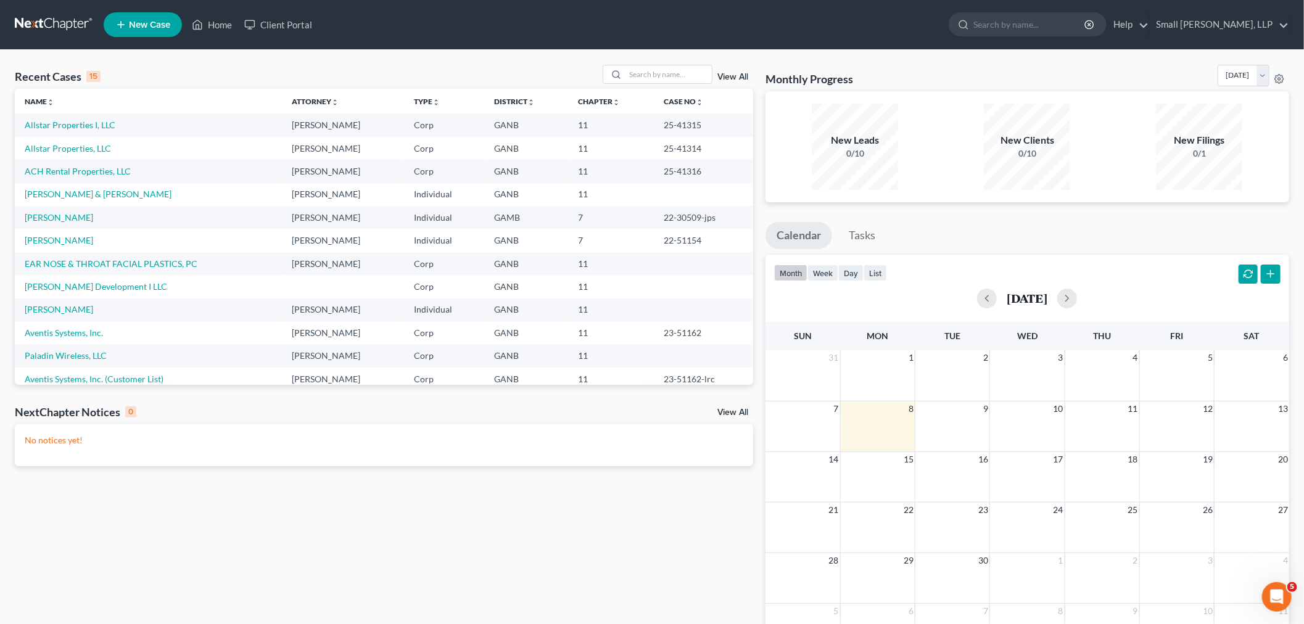
click at [62, 164] on td "ACH Rental Properties, LLC" at bounding box center [148, 171] width 267 height 23
click at [66, 171] on link "ACH Rental Properties, LLC" at bounding box center [78, 171] width 106 height 10
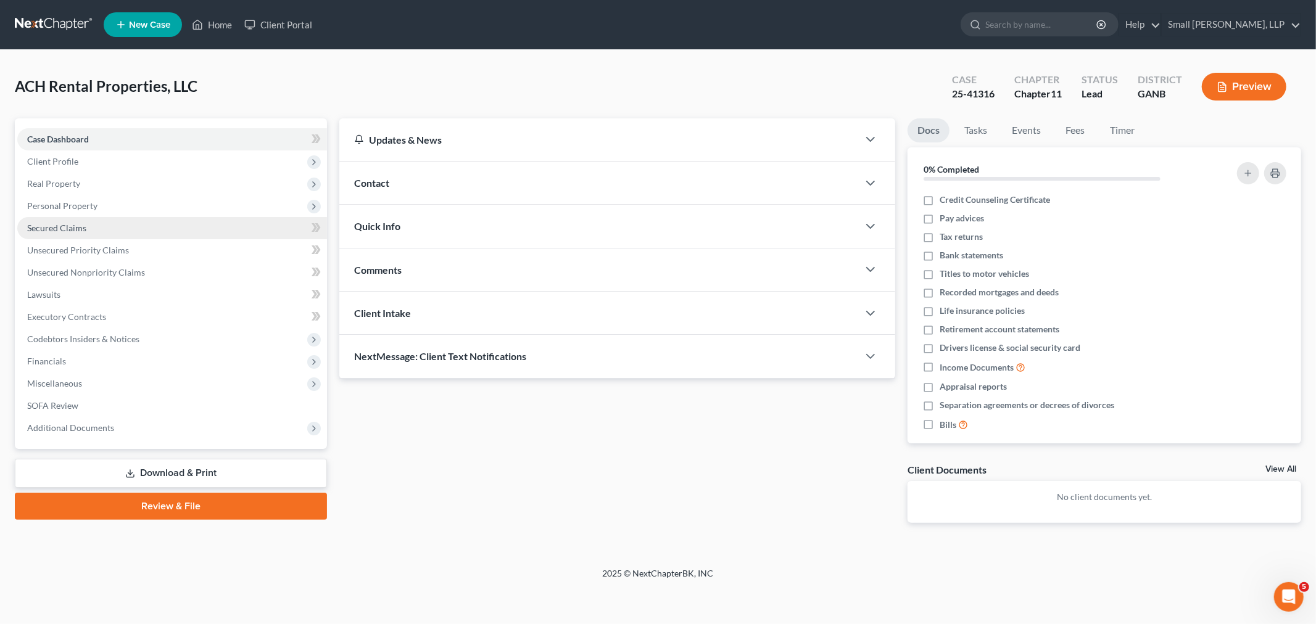
click at [64, 229] on span "Secured Claims" at bounding box center [56, 228] width 59 height 10
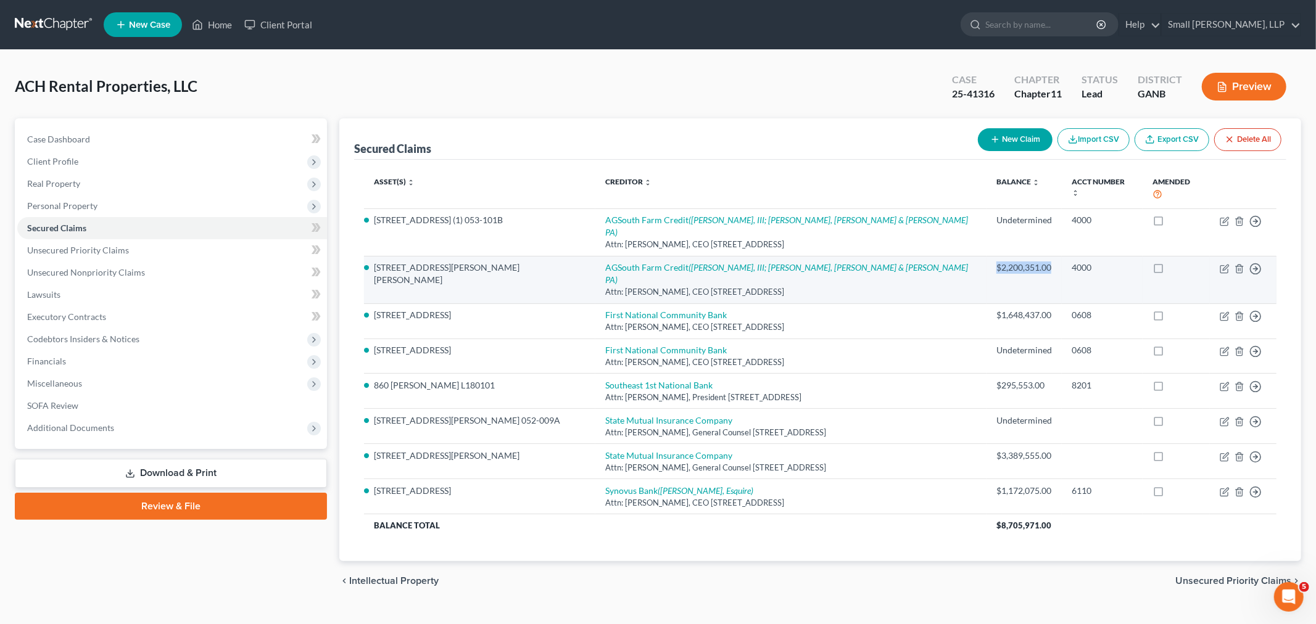
drag, startPoint x: 1009, startPoint y: 239, endPoint x: 959, endPoint y: 242, distance: 50.1
click at [986, 256] on td "$2,200,351.00" at bounding box center [1023, 279] width 75 height 47
copy div "$2,200,351.00"
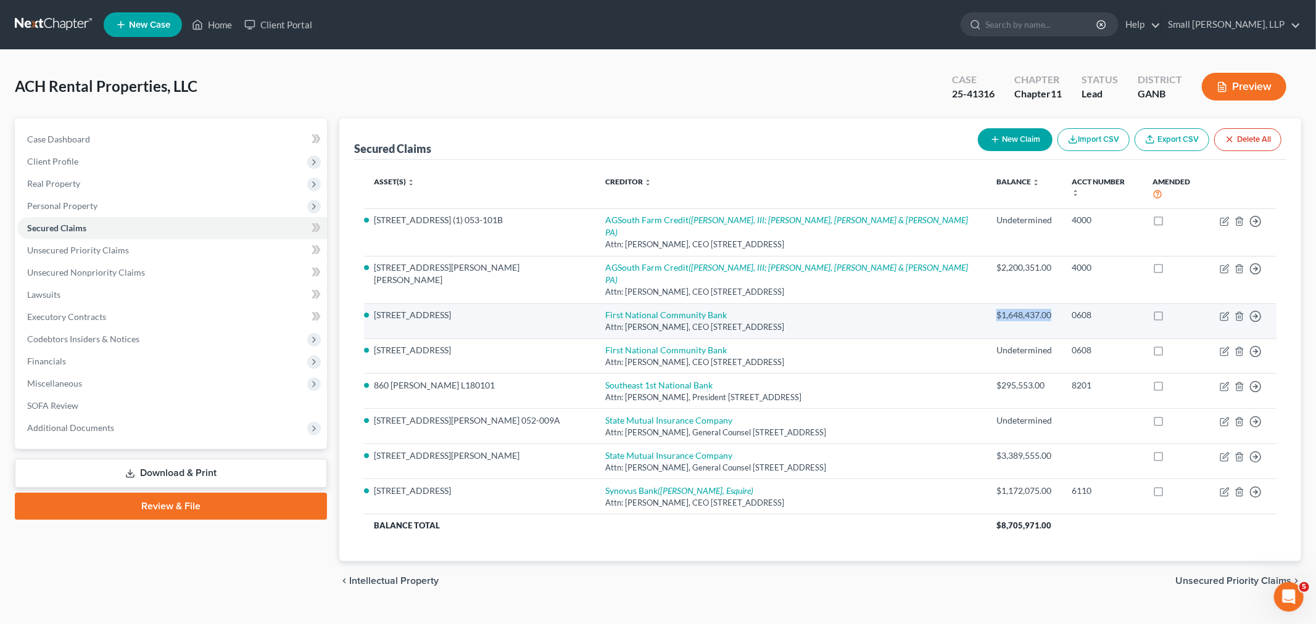
drag, startPoint x: 1004, startPoint y: 281, endPoint x: 950, endPoint y: 278, distance: 54.4
click at [996, 309] on div "$1,648,437.00" at bounding box center [1024, 315] width 56 height 12
copy div "$1,648,437.00"
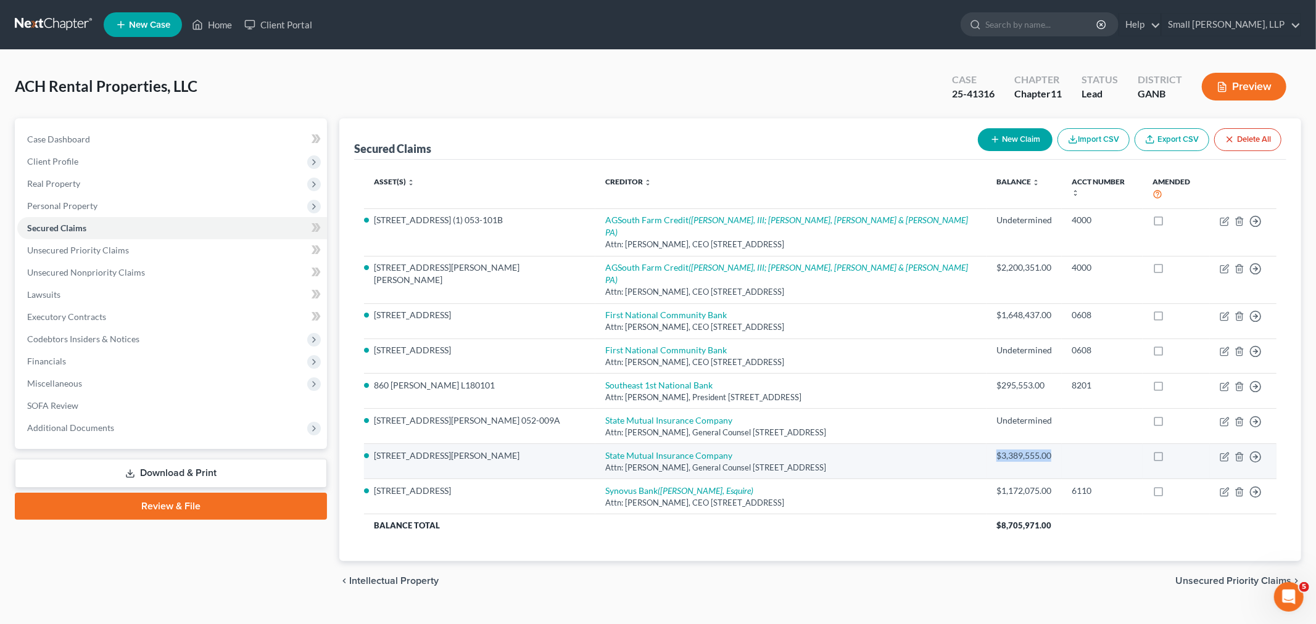
drag, startPoint x: 1012, startPoint y: 426, endPoint x: 949, endPoint y: 424, distance: 63.5
click at [996, 450] on div "$3,389,555.00" at bounding box center [1024, 456] width 56 height 12
copy div "$3,389,555.00"
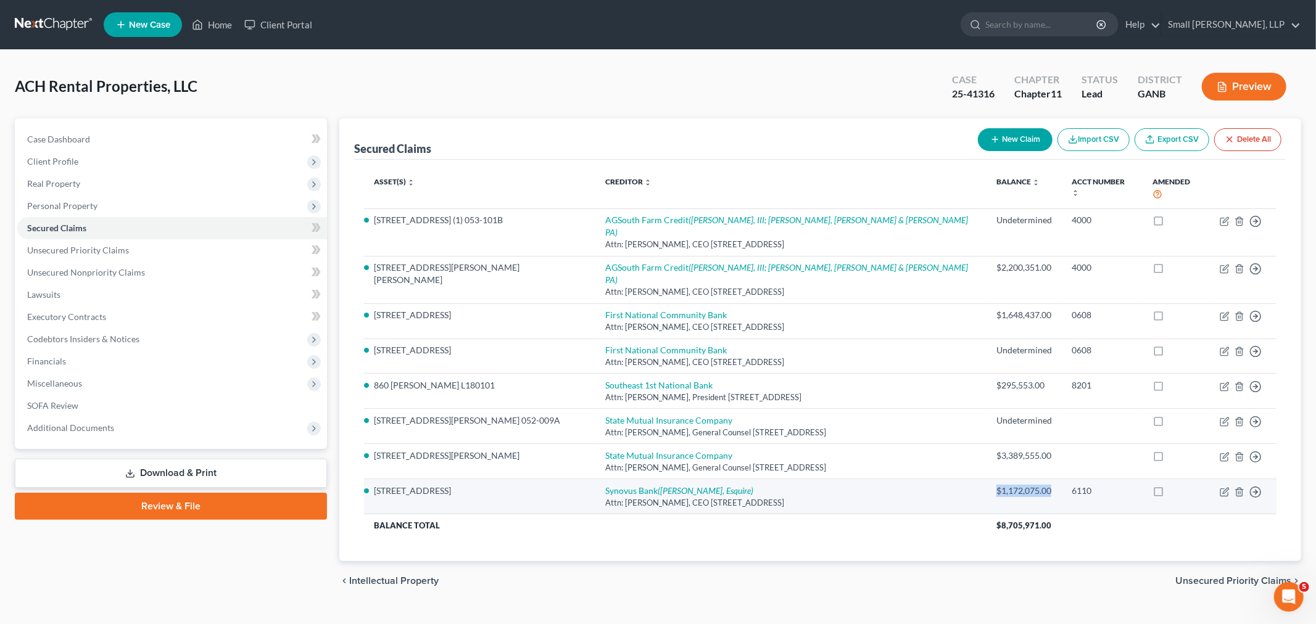
drag, startPoint x: 1012, startPoint y: 454, endPoint x: 939, endPoint y: 457, distance: 72.8
click at [986, 479] on td "$1,172,075.00" at bounding box center [1023, 496] width 75 height 35
copy div "$1,172,075.00"
click at [1224, 28] on link "Small Herrin, LLP" at bounding box center [1230, 25] width 139 height 22
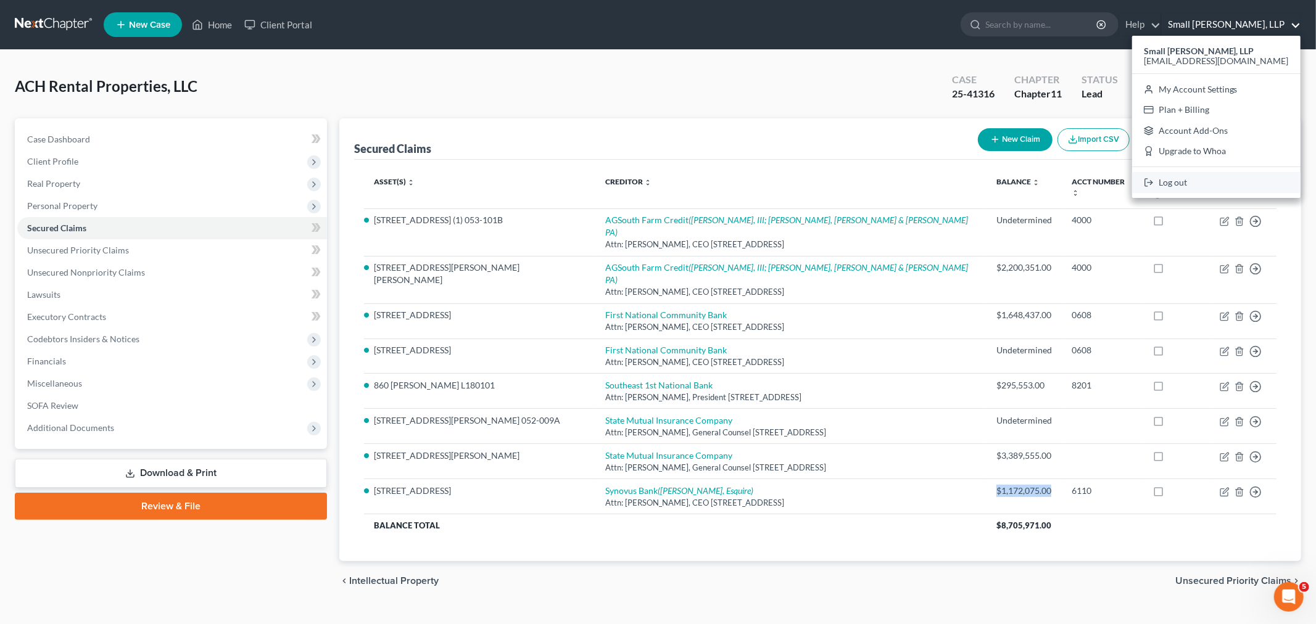
click at [1213, 186] on link "Log out" at bounding box center [1216, 182] width 168 height 21
